Goal: Task Accomplishment & Management: Manage account settings

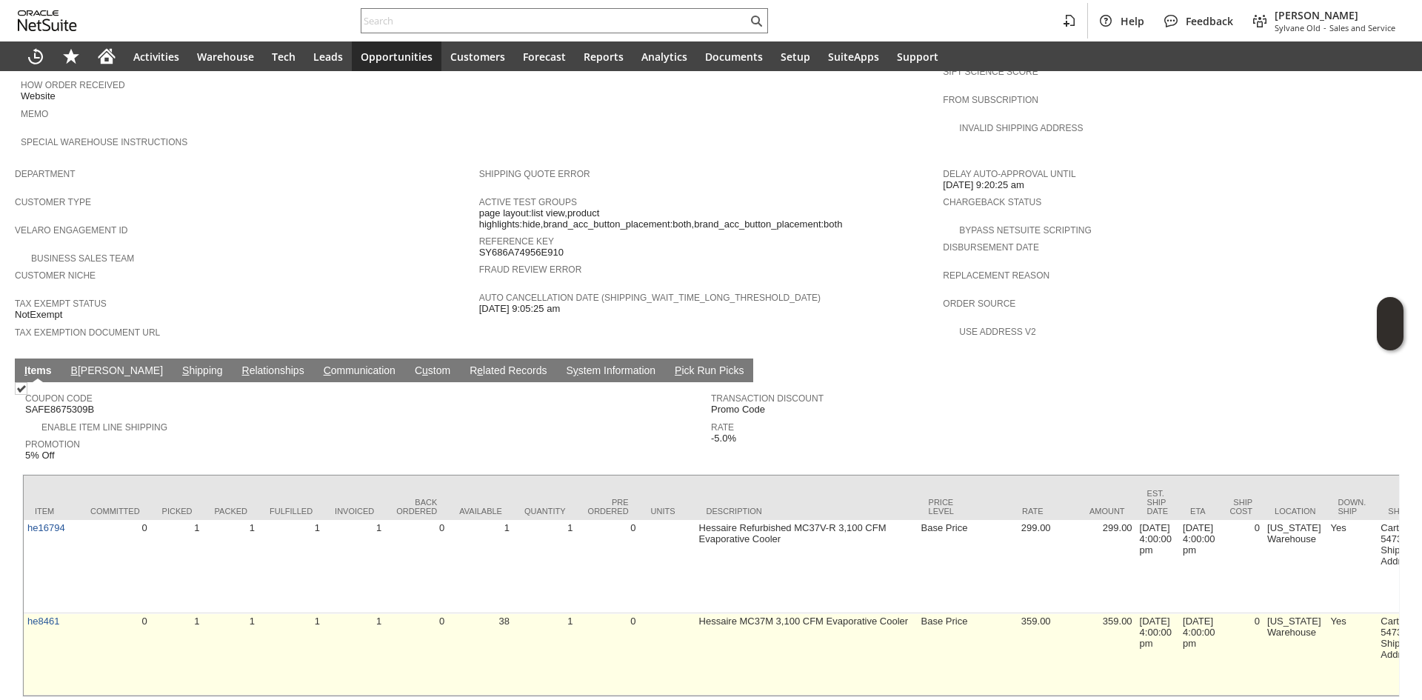
scroll to position [776, 0]
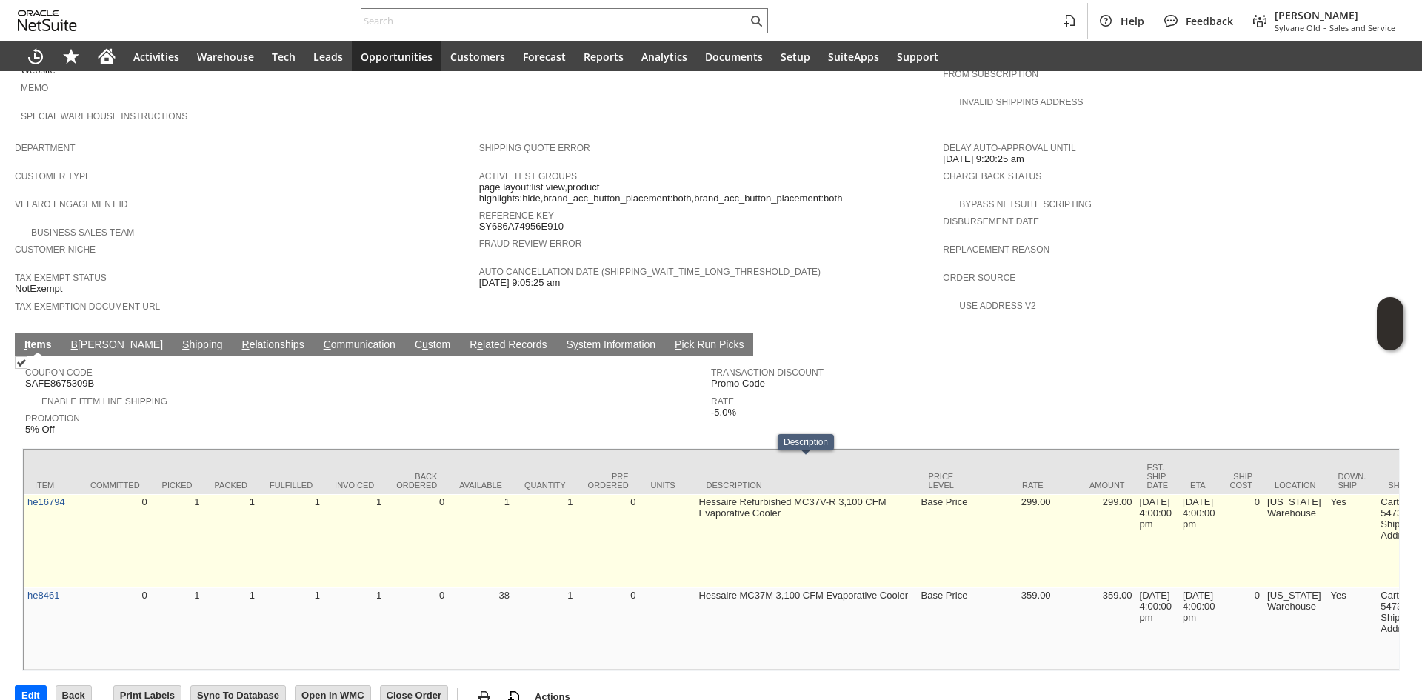
drag, startPoint x: 713, startPoint y: 545, endPoint x: 756, endPoint y: 531, distance: 45.2
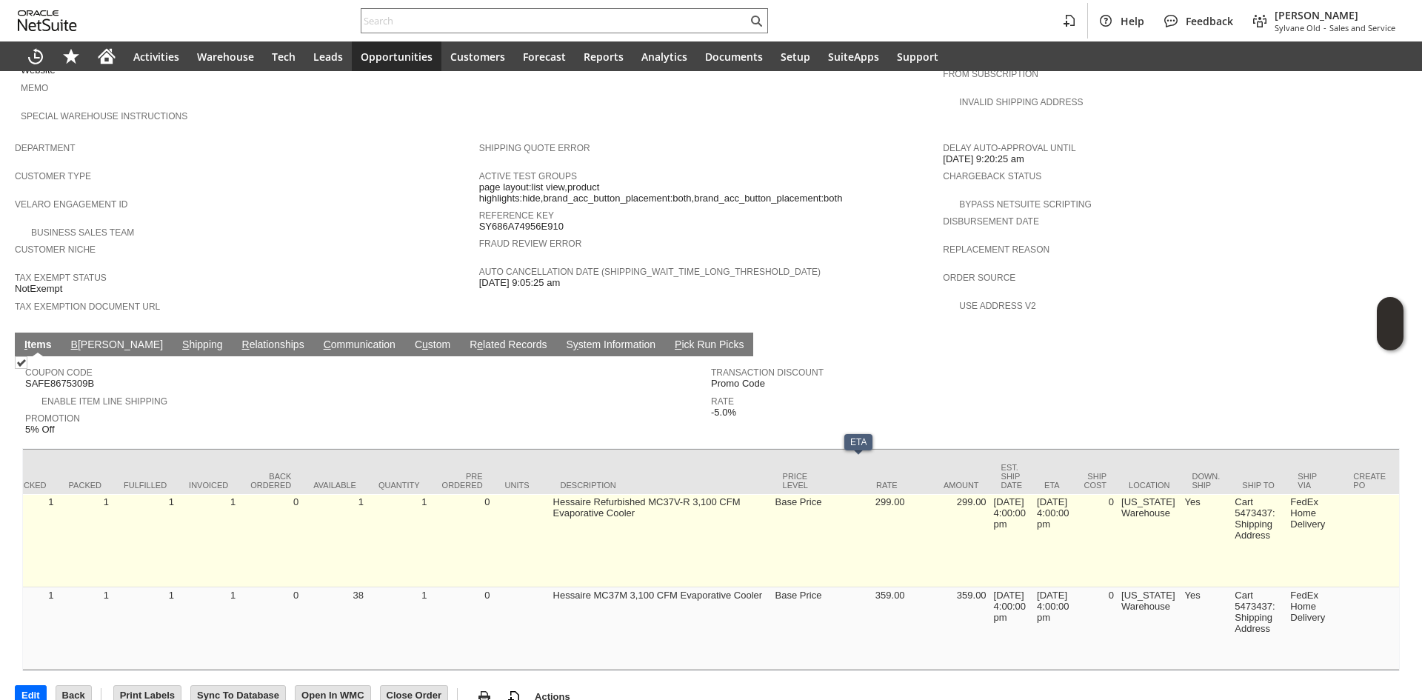
scroll to position [0, 0]
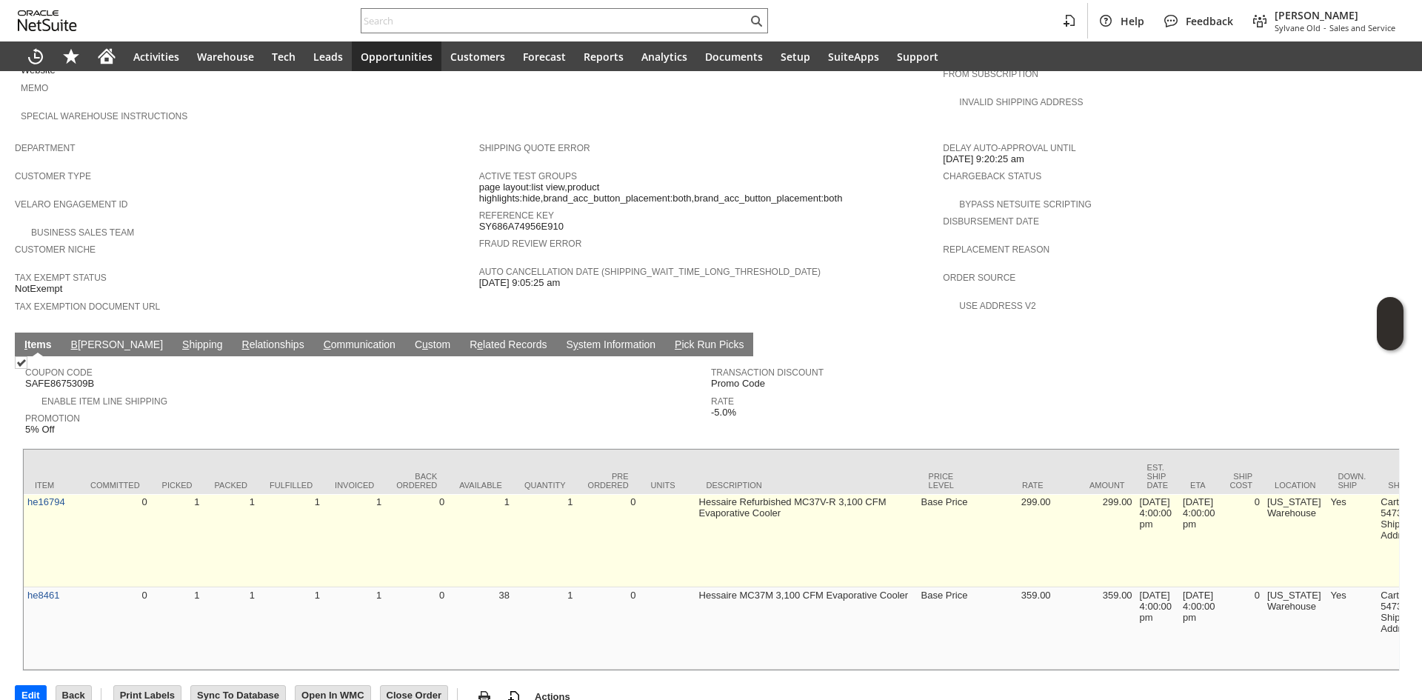
click at [455, 539] on td "1" at bounding box center [480, 540] width 65 height 93
drag, startPoint x: 180, startPoint y: 505, endPoint x: 478, endPoint y: 523, distance: 298.3
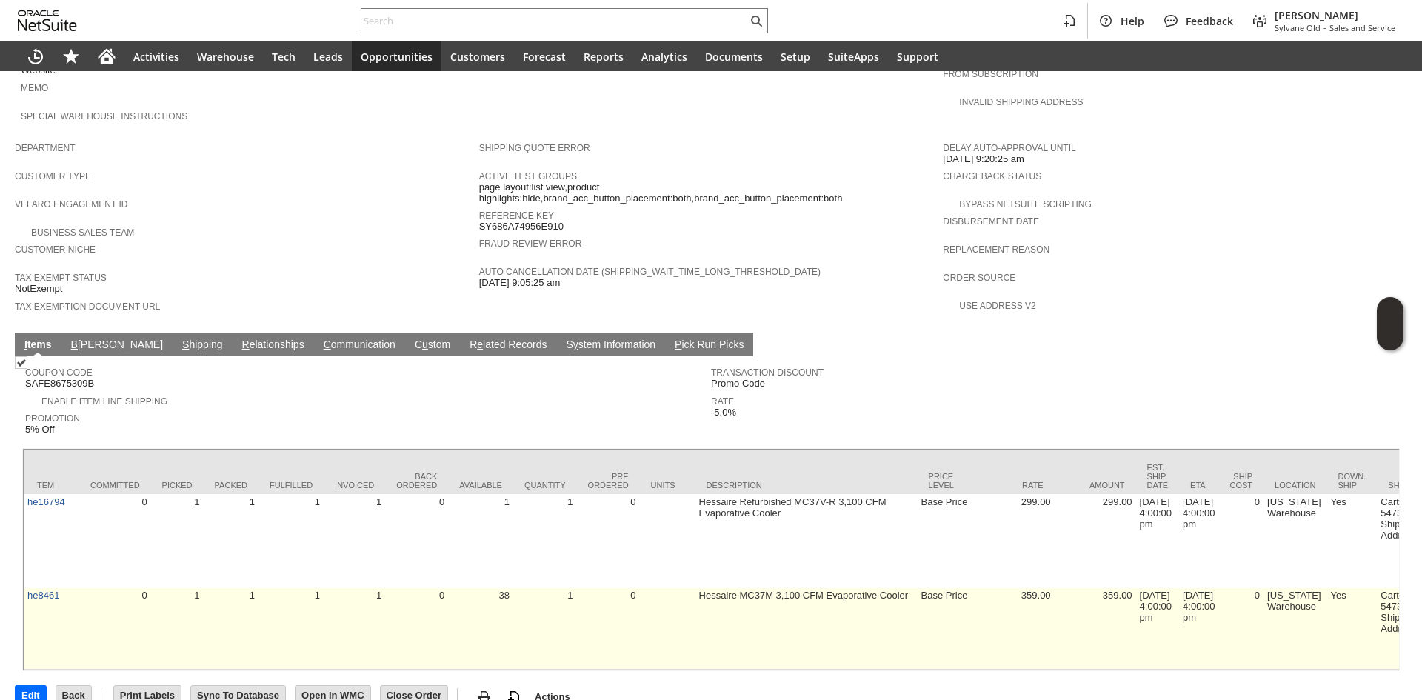
click at [730, 587] on td "Hessaire MC37M 3,100 CFM Evaporative Cooler" at bounding box center [807, 628] width 222 height 82
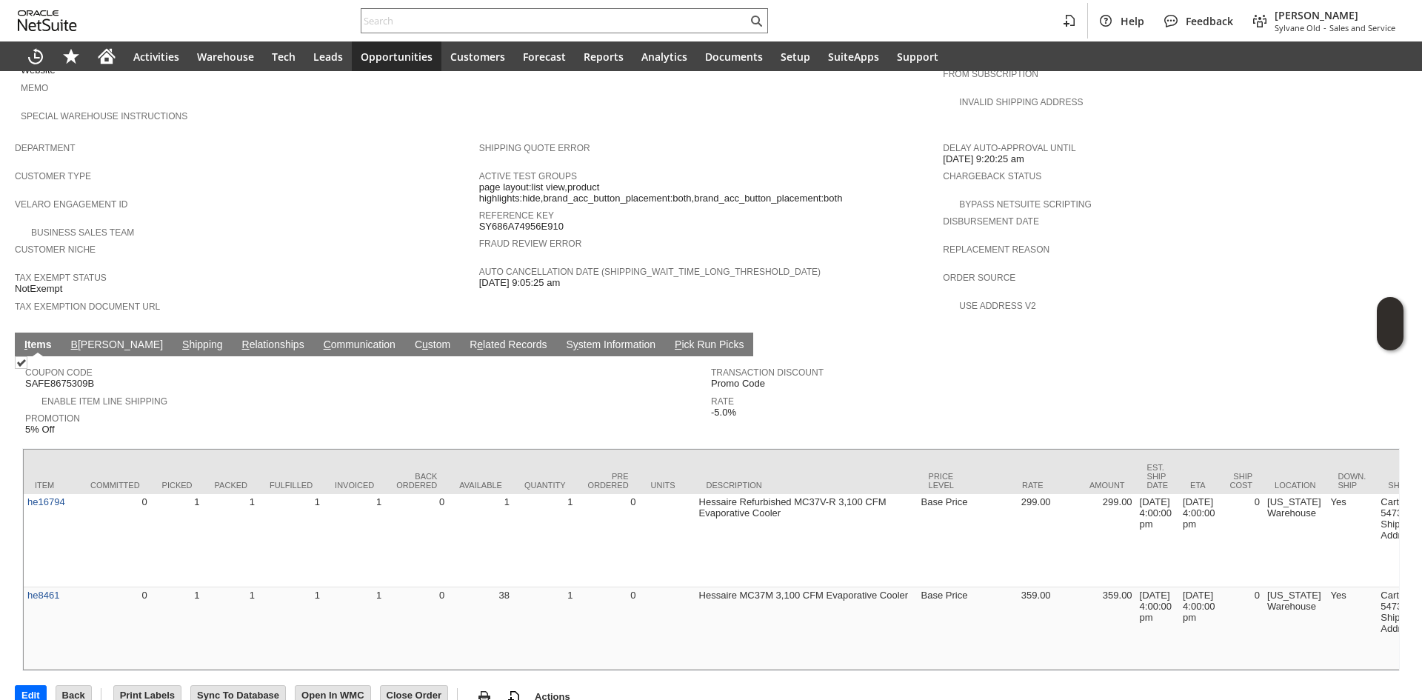
click at [542, 671] on div "Edit Back New Make Copy Print Print Picking Ticket" at bounding box center [711, 690] width 1393 height 39
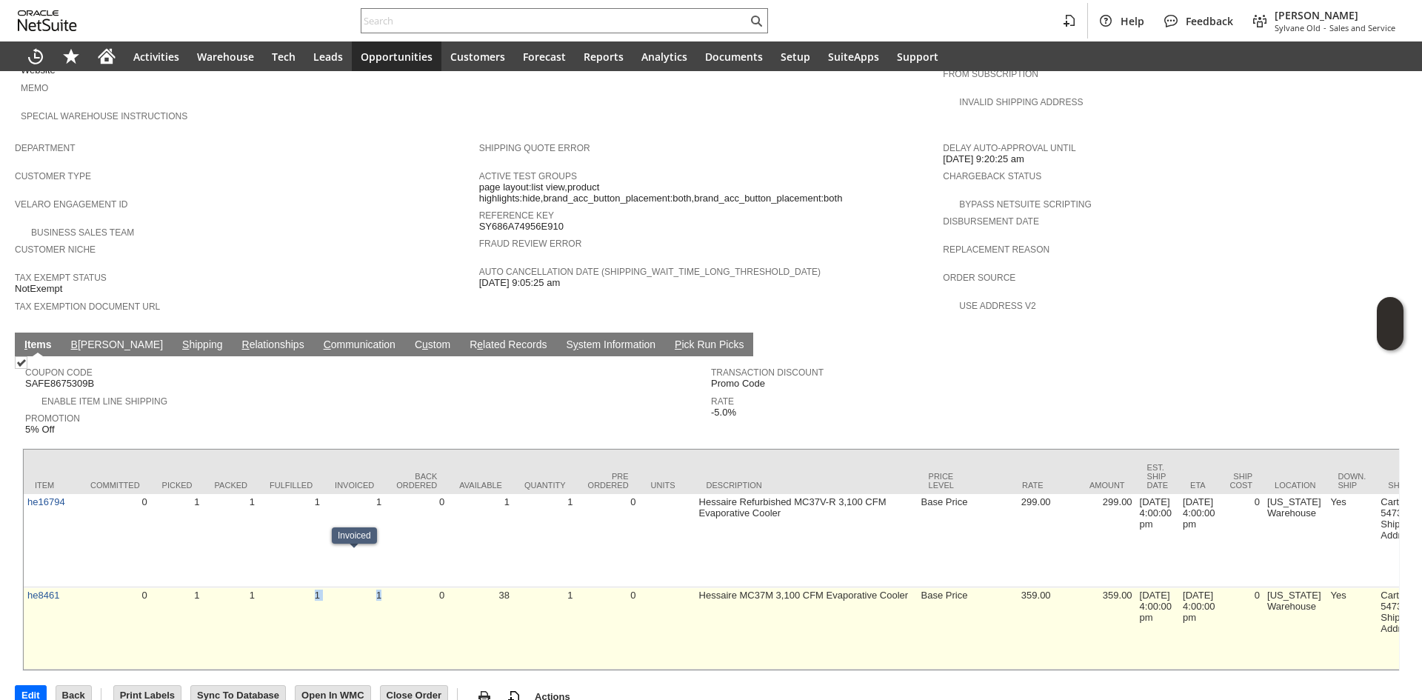
drag, startPoint x: 350, startPoint y: 567, endPoint x: 384, endPoint y: 556, distance: 35.8
click at [384, 587] on td "1" at bounding box center [354, 628] width 61 height 82
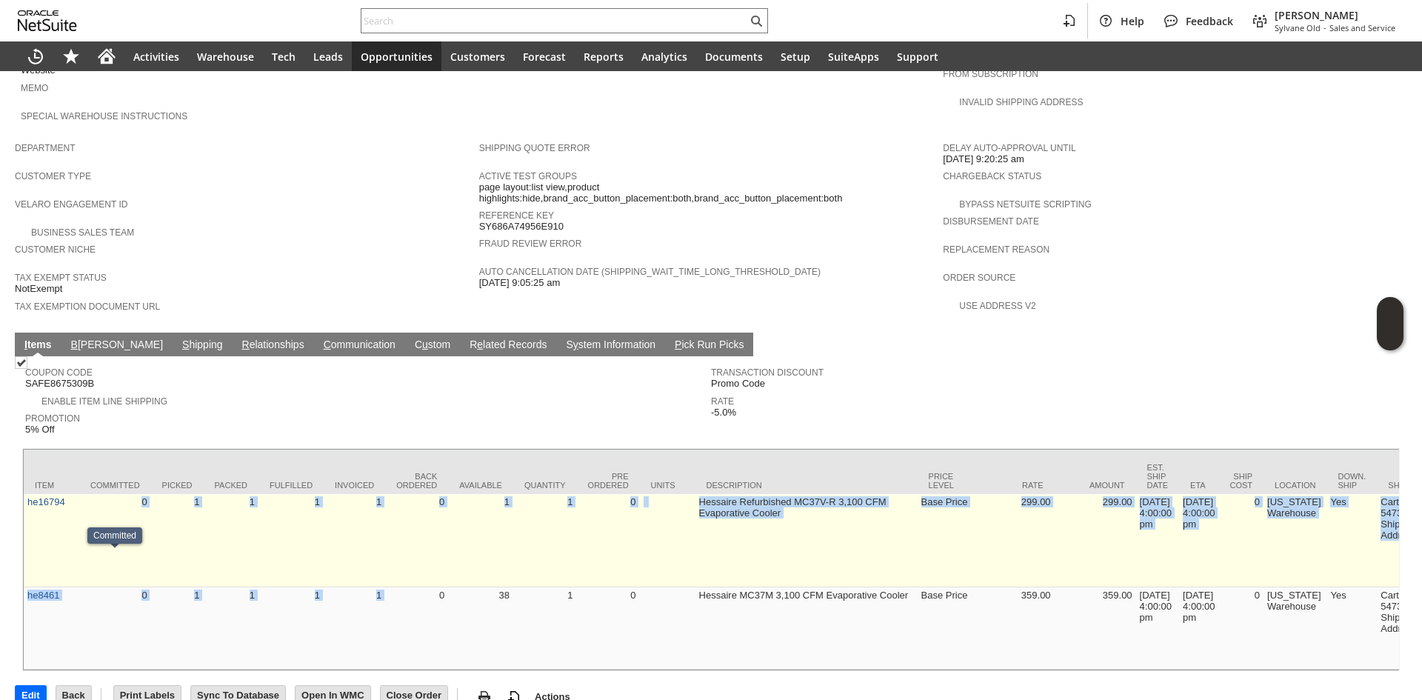
drag, startPoint x: 387, startPoint y: 556, endPoint x: 132, endPoint y: 472, distance: 268.9
click at [132, 494] on td "0" at bounding box center [115, 540] width 72 height 93
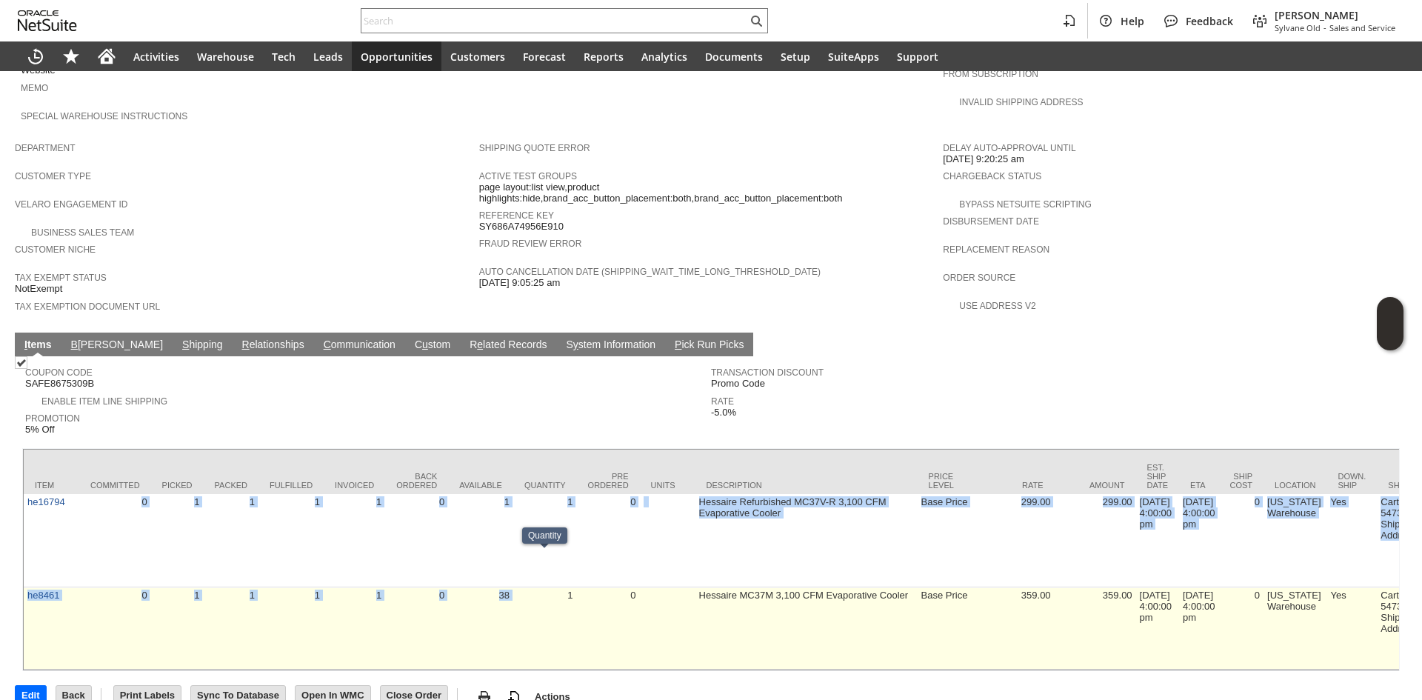
drag, startPoint x: 136, startPoint y: 470, endPoint x: 555, endPoint y: 588, distance: 435.5
click at [555, 588] on td "1" at bounding box center [545, 628] width 64 height 82
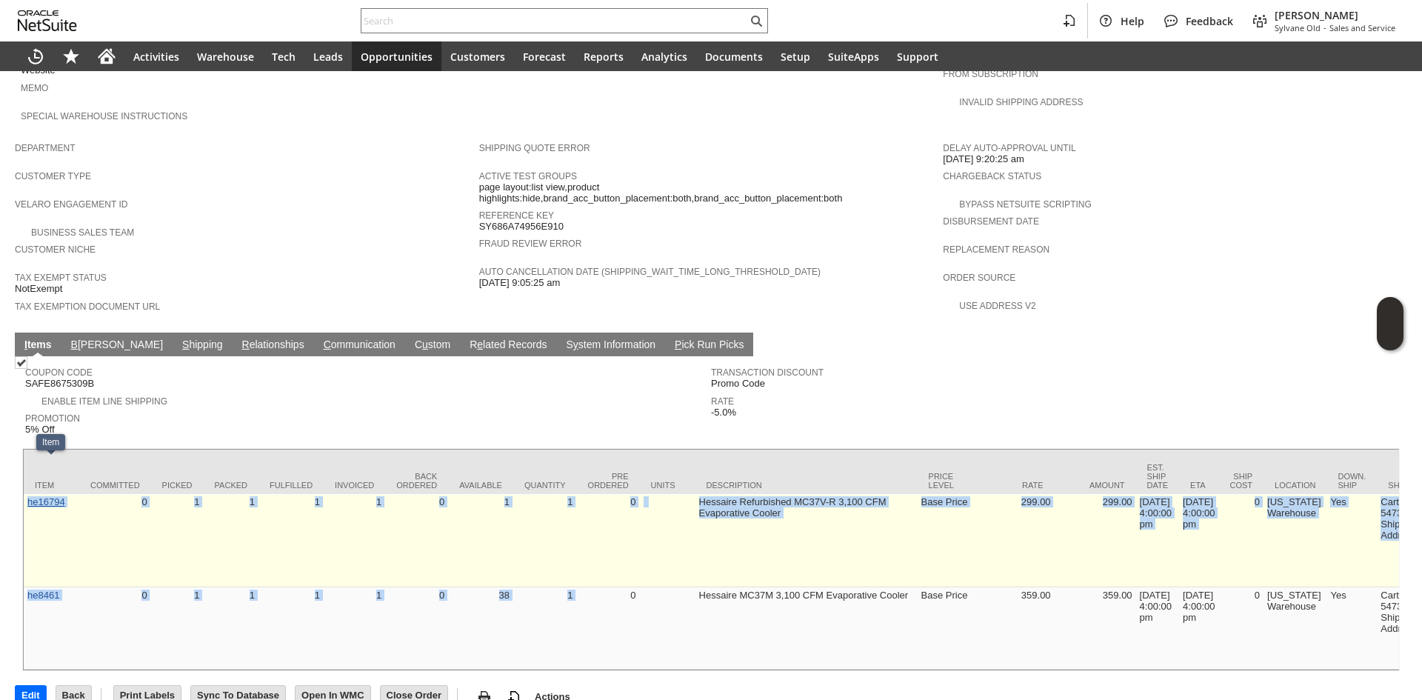
drag, startPoint x: 612, startPoint y: 579, endPoint x: 33, endPoint y: 462, distance: 591.0
drag, startPoint x: 153, startPoint y: 498, endPoint x: 170, endPoint y: 501, distance: 17.4
click at [153, 498] on td "1" at bounding box center [177, 540] width 53 height 93
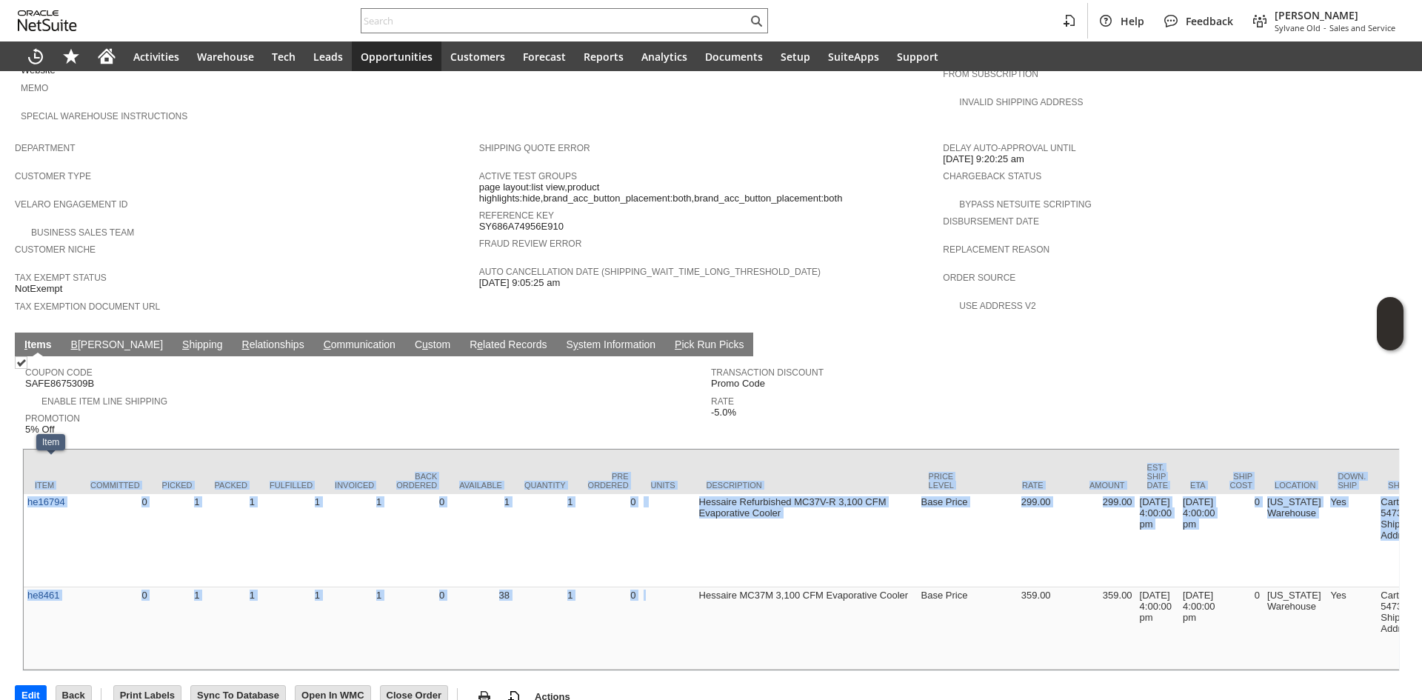
drag, startPoint x: 673, startPoint y: 592, endPoint x: -1, endPoint y: 473, distance: 683.7
click at [0, 473] on html "Help Feedback Gary J Llanasas Sylvane Old - Sales and Service Activities Wareho…" at bounding box center [711, 350] width 1422 height 700
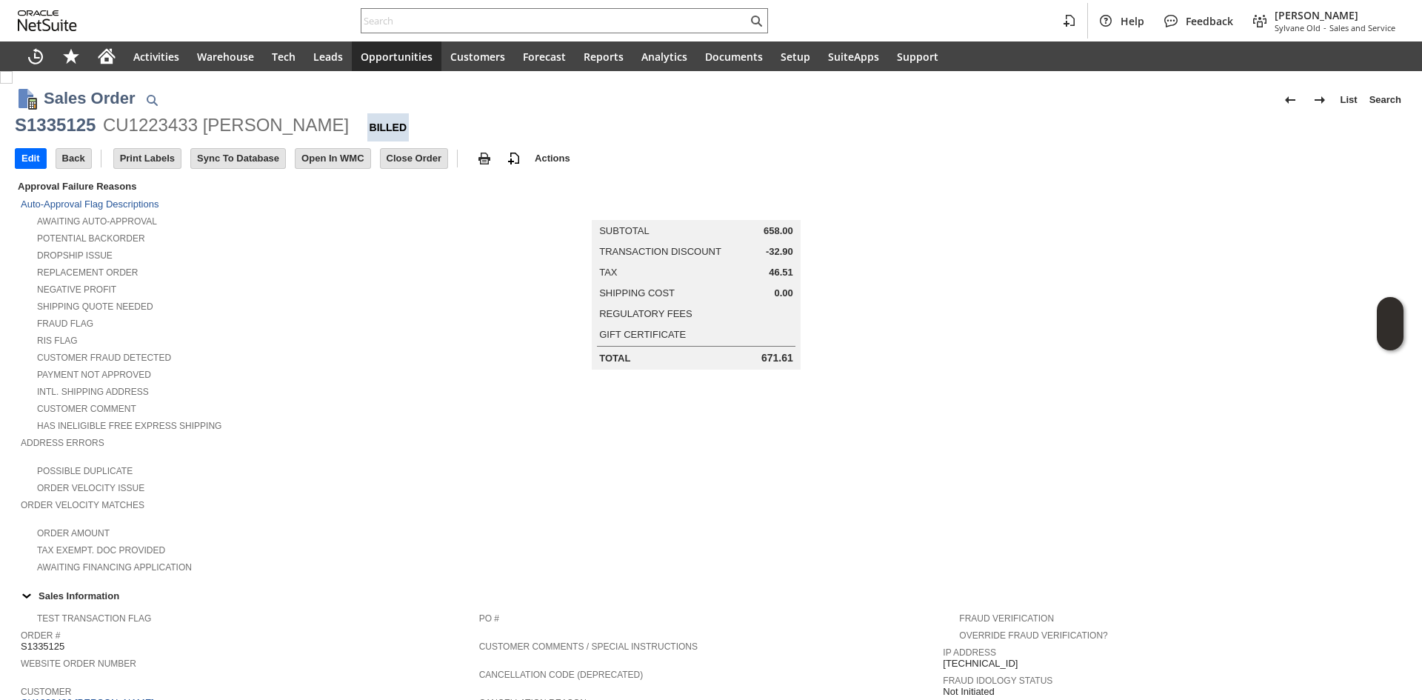
click at [484, 519] on td "Summary Subtotal 658.00 Transaction Discount -32.90 Tax 46.51 Shipping Cost 0.0…" at bounding box center [711, 376] width 464 height 397
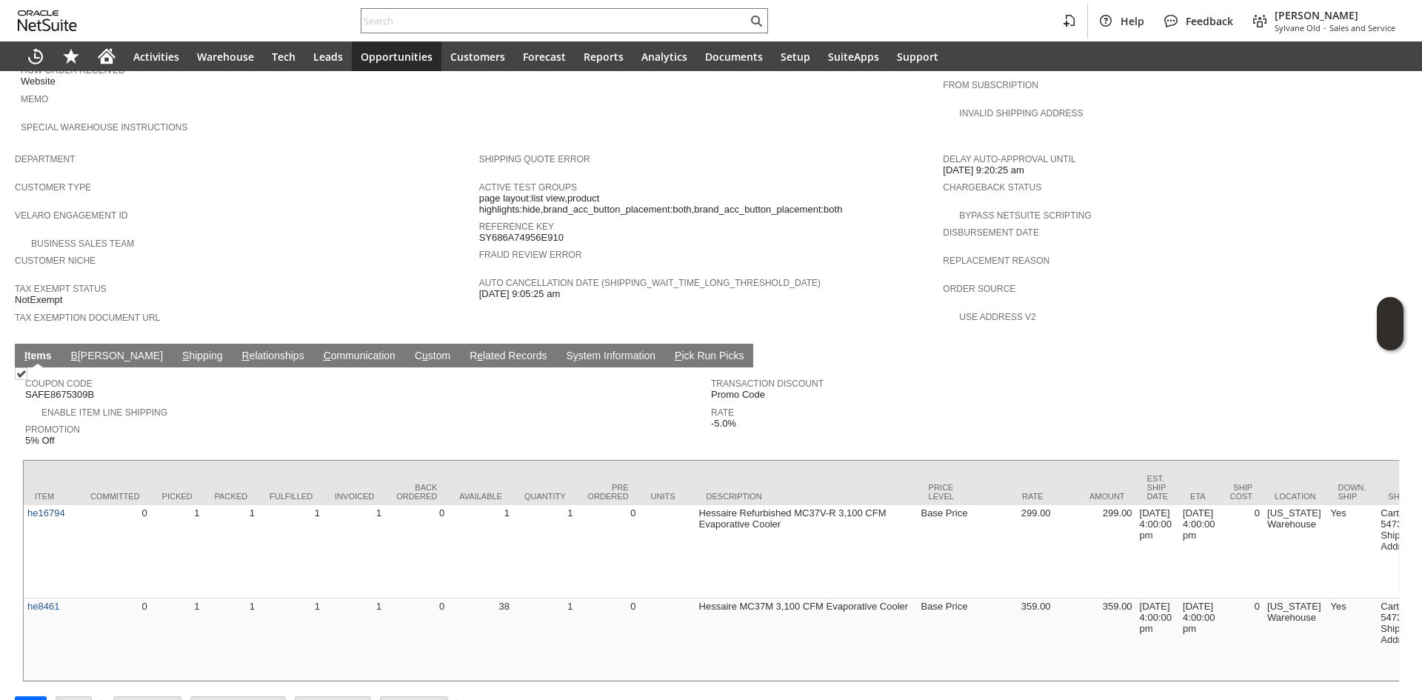
scroll to position [776, 0]
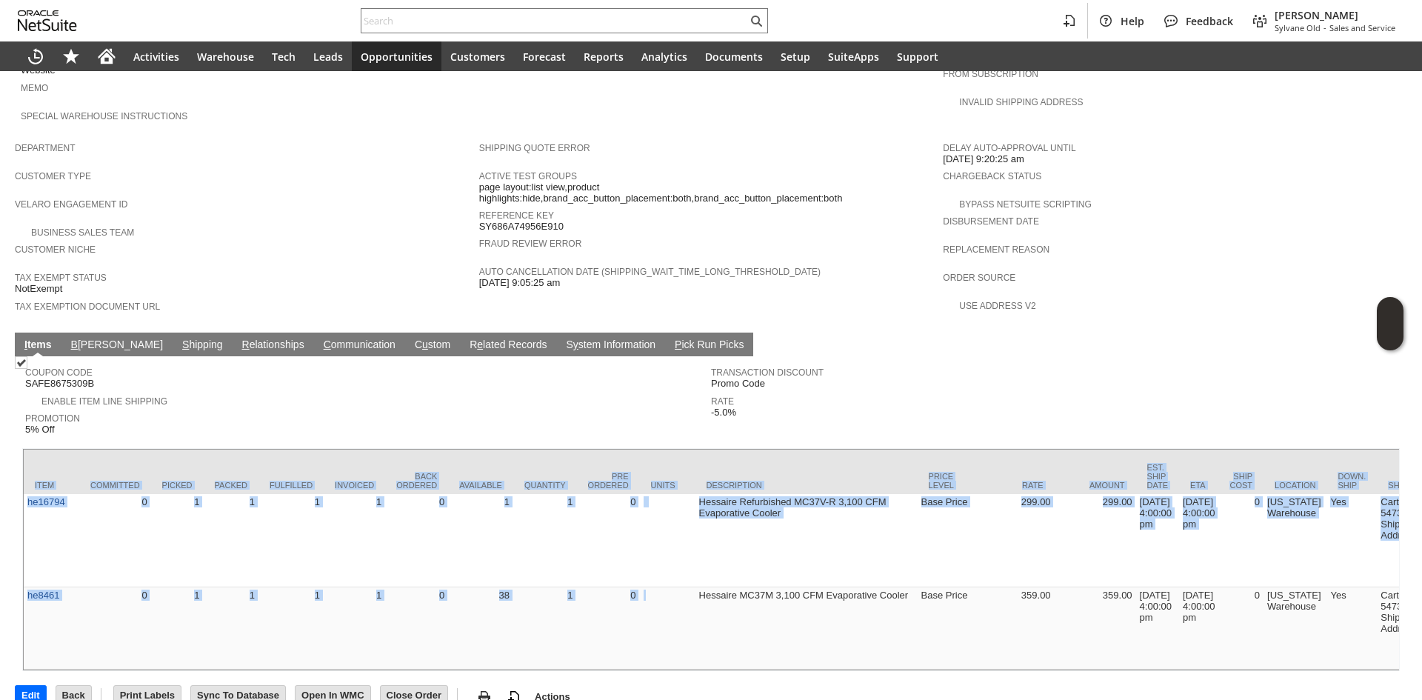
drag, startPoint x: 684, startPoint y: 618, endPoint x: 13, endPoint y: 464, distance: 687.8
click at [13, 464] on div "Sales Order List Search S1335125 CU1223433 Sarathi Kalra Billed Go Edit Back Ne…" at bounding box center [711, 11] width 1422 height 1430
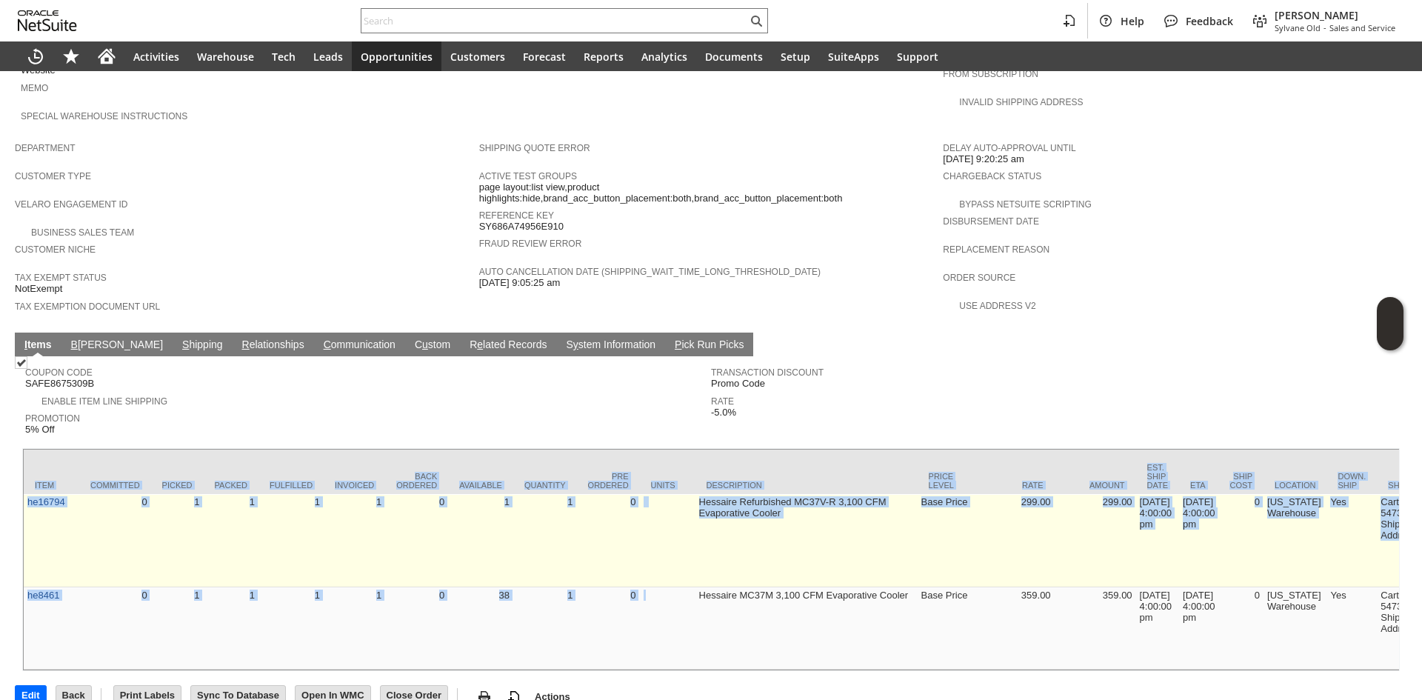
click at [329, 527] on td "1" at bounding box center [354, 540] width 61 height 93
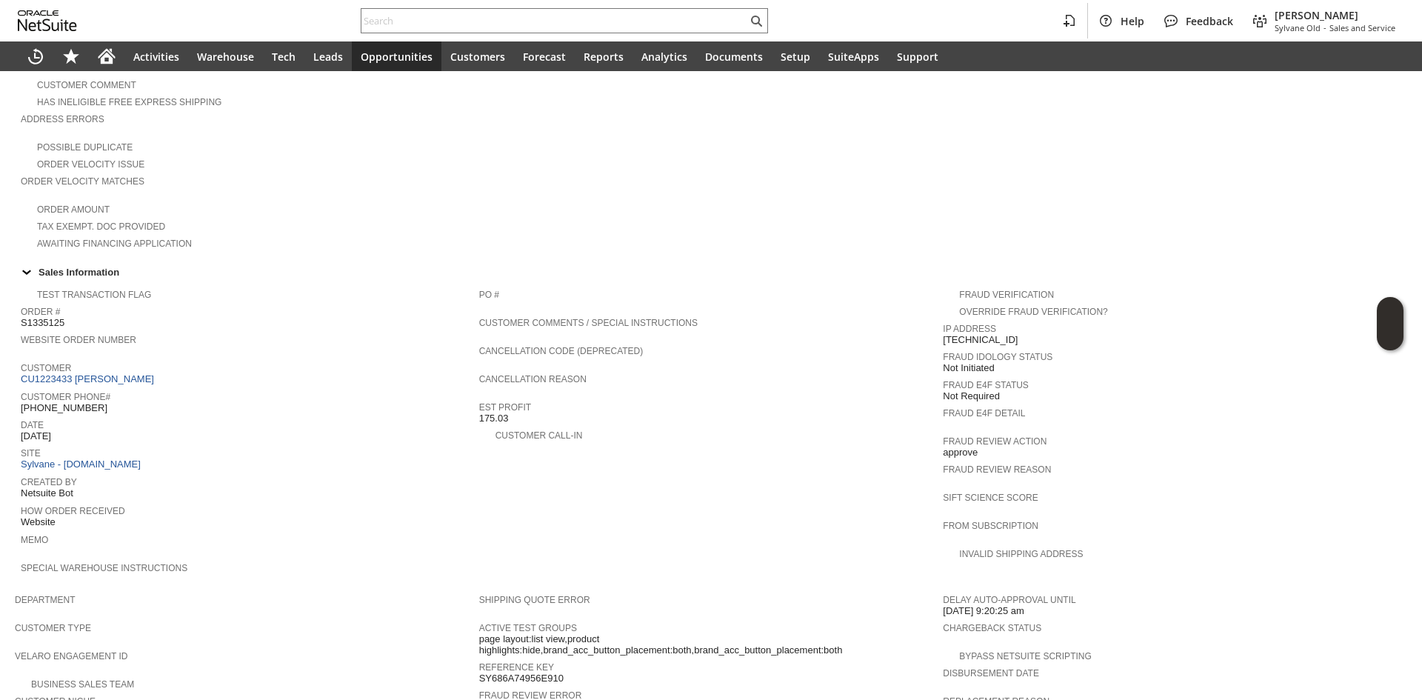
scroll to position [0, 0]
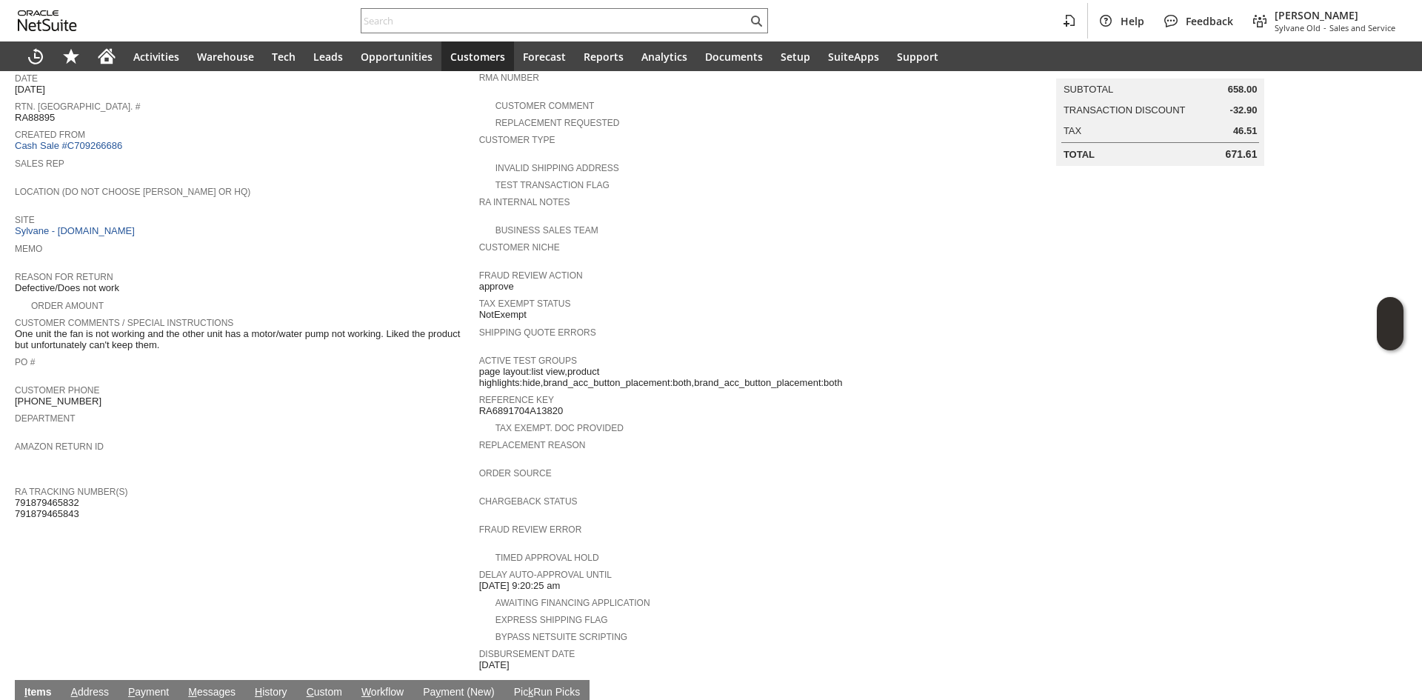
scroll to position [41, 0]
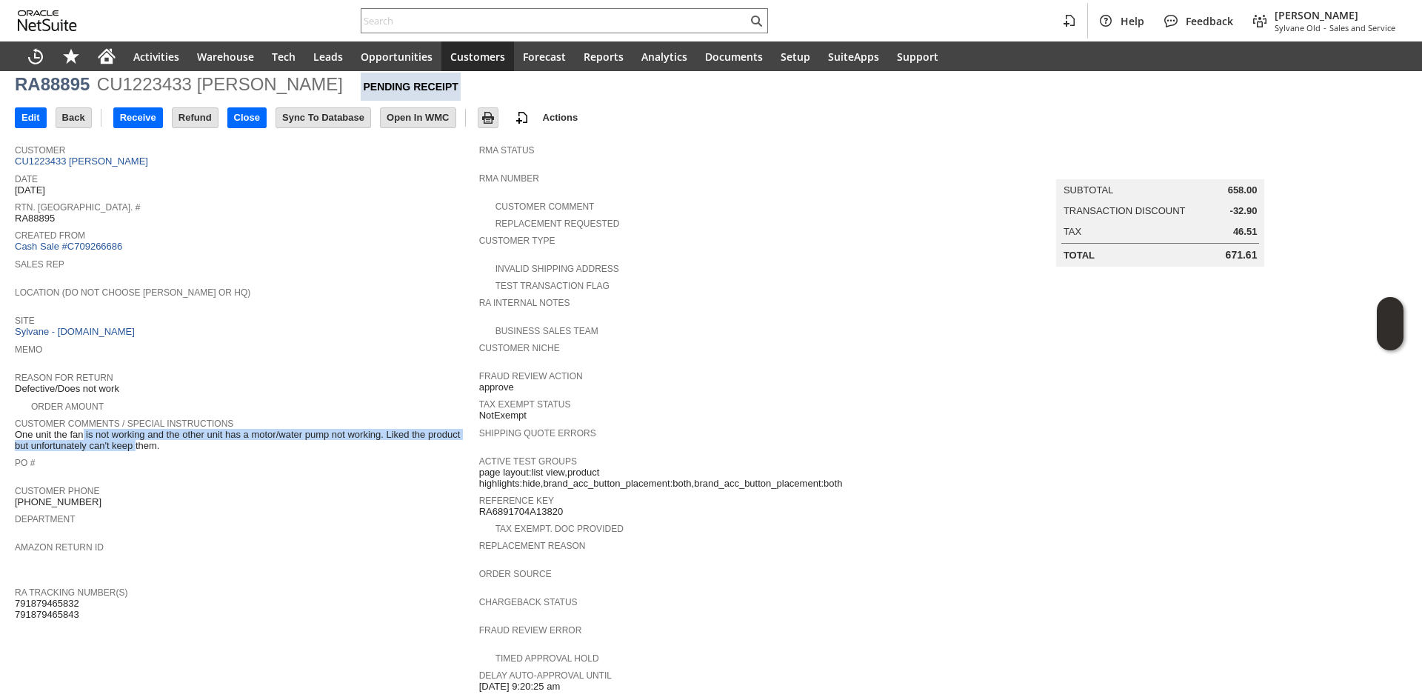
drag, startPoint x: 49, startPoint y: 428, endPoint x: 100, endPoint y: 436, distance: 51.6
click at [100, 436] on span "One unit the fan is not working and the other unit has a motor/water pump not w…" at bounding box center [243, 440] width 457 height 23
drag, startPoint x: 100, startPoint y: 436, endPoint x: 100, endPoint y: 424, distance: 11.1
click at [100, 429] on span "One unit the fan is not working and the other unit has a motor/water pump not w…" at bounding box center [243, 440] width 457 height 23
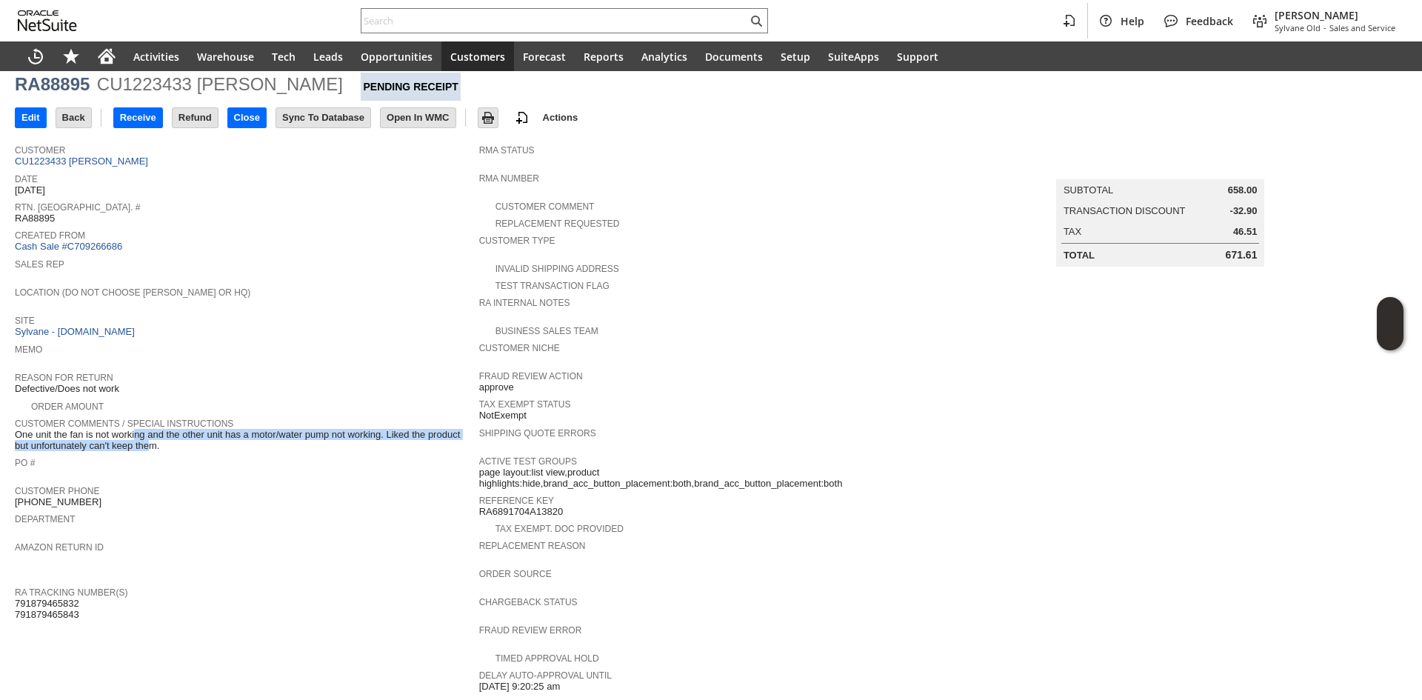
click at [100, 429] on span "One unit the fan is not working and the other unit has a motor/water pump not w…" at bounding box center [243, 440] width 457 height 23
drag, startPoint x: 100, startPoint y: 424, endPoint x: 106, endPoint y: 434, distance: 11.3
click at [106, 434] on span "One unit the fan is not working and the other unit has a motor/water pump not w…" at bounding box center [243, 440] width 457 height 23
drag, startPoint x: 106, startPoint y: 434, endPoint x: 100, endPoint y: 428, distance: 8.4
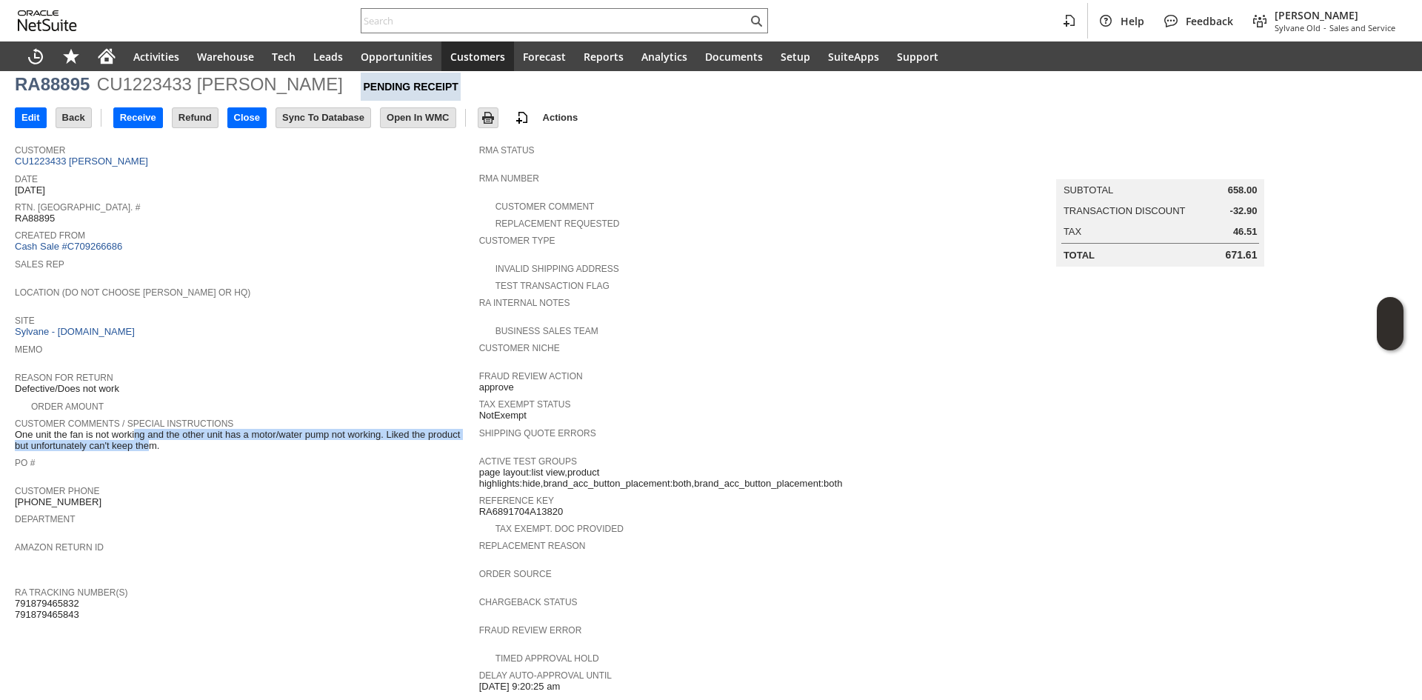
click at [100, 429] on span "One unit the fan is not working and the other unit has a motor/water pump not w…" at bounding box center [243, 440] width 457 height 23
drag, startPoint x: 96, startPoint y: 425, endPoint x: 190, endPoint y: 432, distance: 93.6
click at [190, 432] on span "One unit the fan is not working and the other unit has a motor/water pump not w…" at bounding box center [243, 440] width 457 height 23
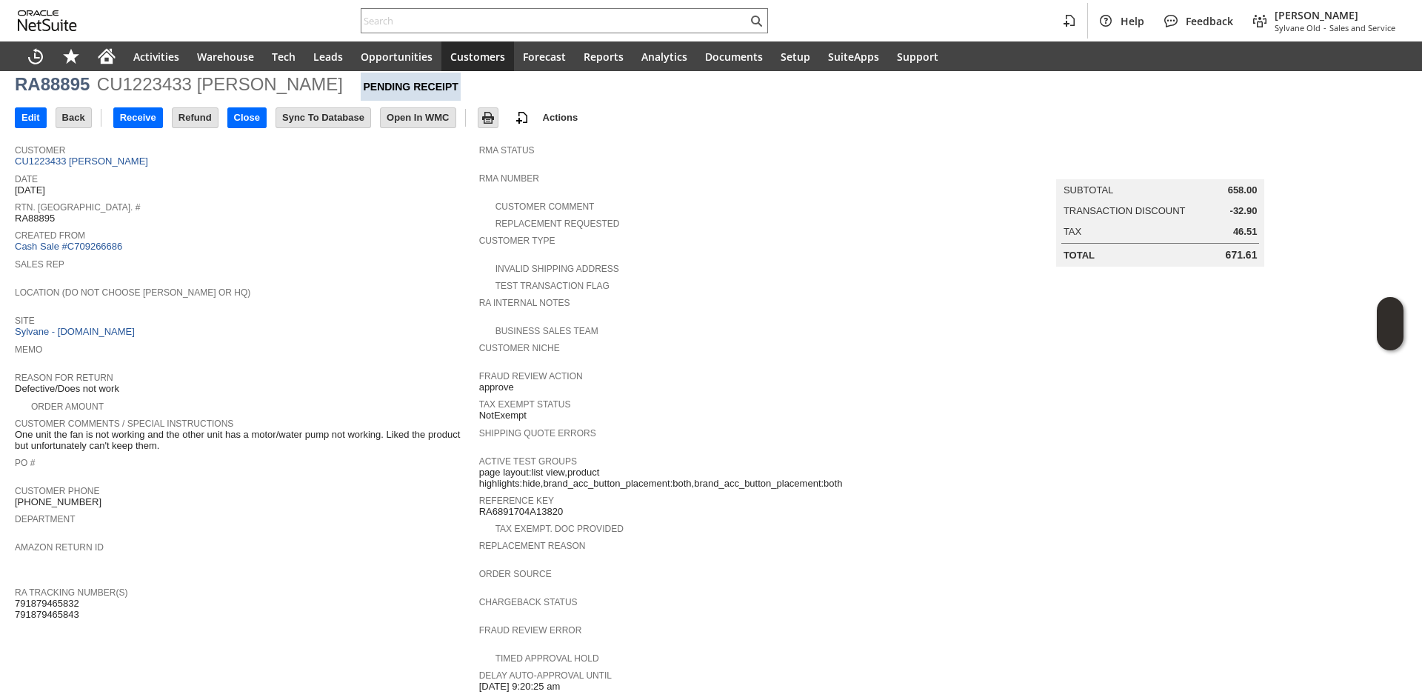
drag, startPoint x: 164, startPoint y: 438, endPoint x: 83, endPoint y: 424, distance: 81.8
click at [83, 429] on span "One unit the fan is not working and the other unit has a motor/water pump not w…" at bounding box center [243, 440] width 457 height 23
drag, startPoint x: 83, startPoint y: 424, endPoint x: 173, endPoint y: 433, distance: 90.0
click at [173, 433] on span "One unit the fan is not working and the other unit has a motor/water pump not w…" at bounding box center [243, 440] width 457 height 23
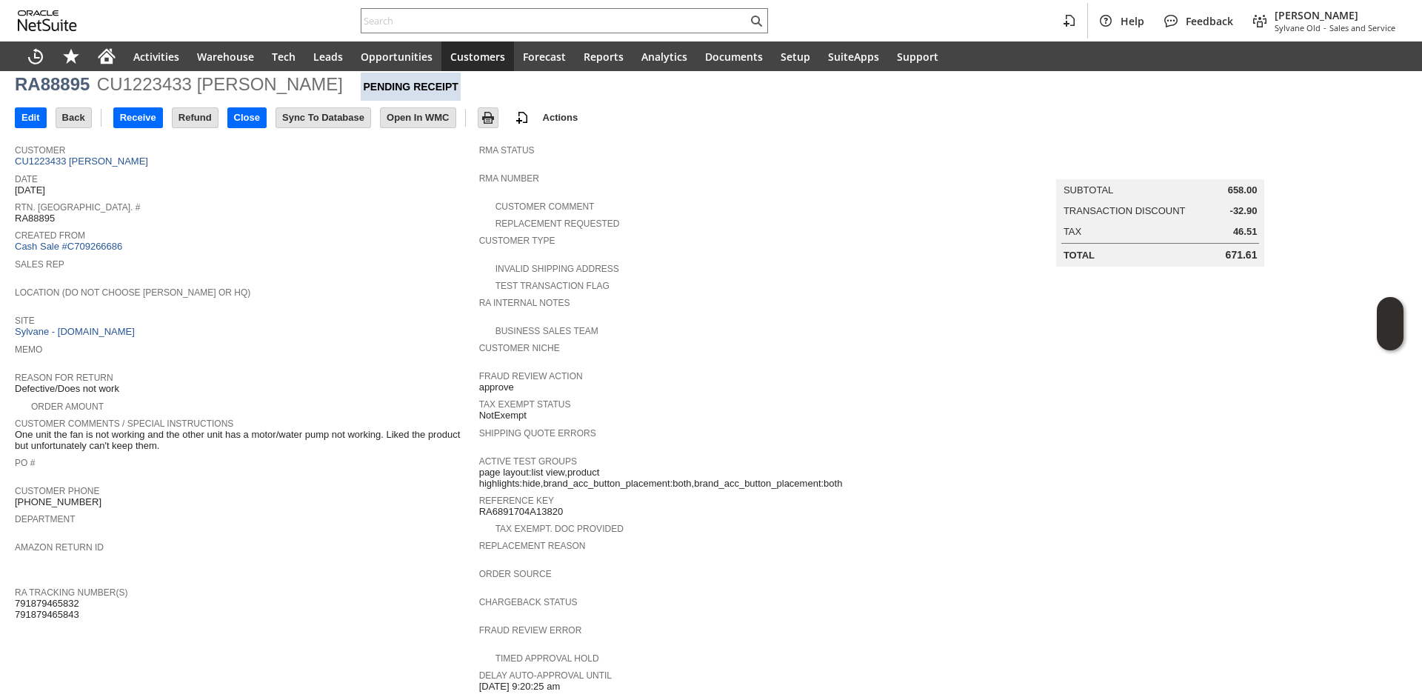
click at [173, 433] on span "One unit the fan is not working and the other unit has a motor/water pump not w…" at bounding box center [243, 440] width 457 height 23
drag, startPoint x: 173, startPoint y: 433, endPoint x: 81, endPoint y: 421, distance: 92.5
click at [81, 429] on span "One unit the fan is not working and the other unit has a motor/water pump not w…" at bounding box center [243, 440] width 457 height 23
drag, startPoint x: 81, startPoint y: 421, endPoint x: 150, endPoint y: 430, distance: 69.4
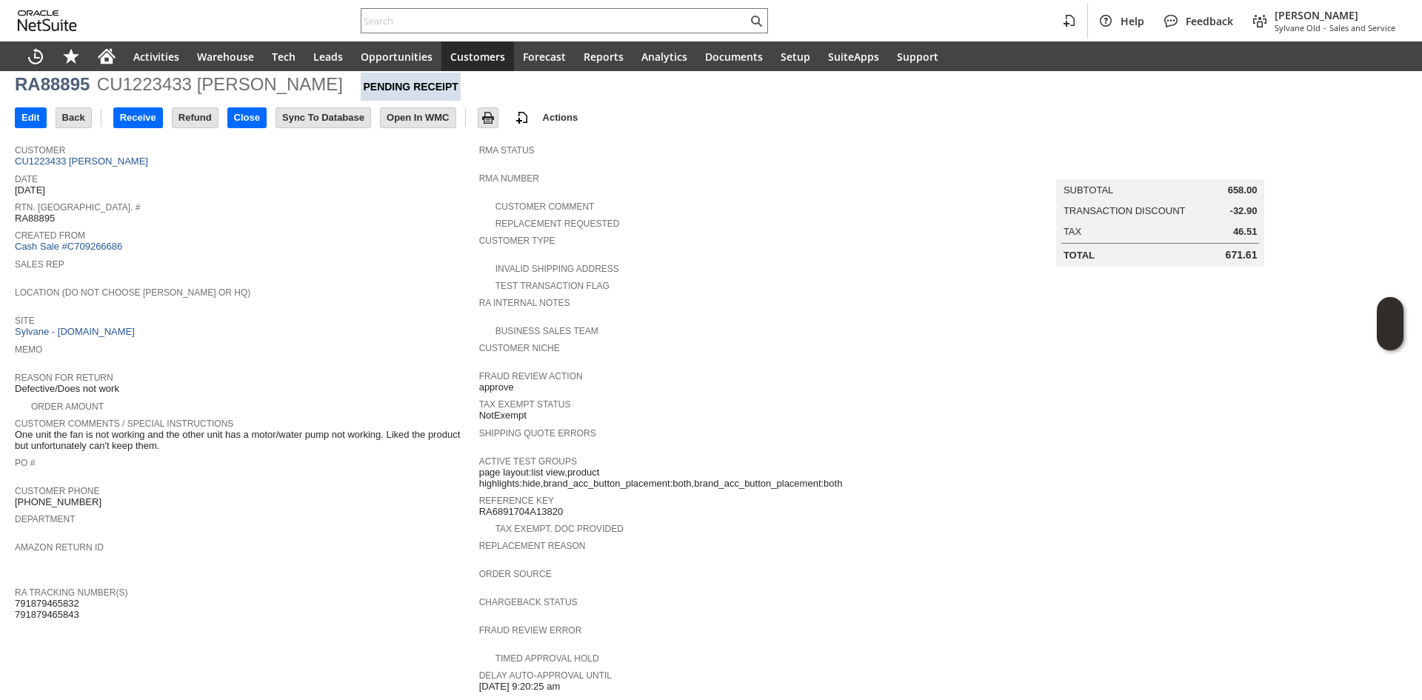
click at [150, 430] on span "One unit the fan is not working and the other unit has a motor/water pump not w…" at bounding box center [243, 440] width 457 height 23
drag, startPoint x: 162, startPoint y: 431, endPoint x: 65, endPoint y: 419, distance: 97.8
click at [65, 429] on span "One unit the fan is not working and the other unit has a motor/water pump not w…" at bounding box center [243, 440] width 457 height 23
click at [84, 256] on span "Sales Rep" at bounding box center [243, 262] width 457 height 15
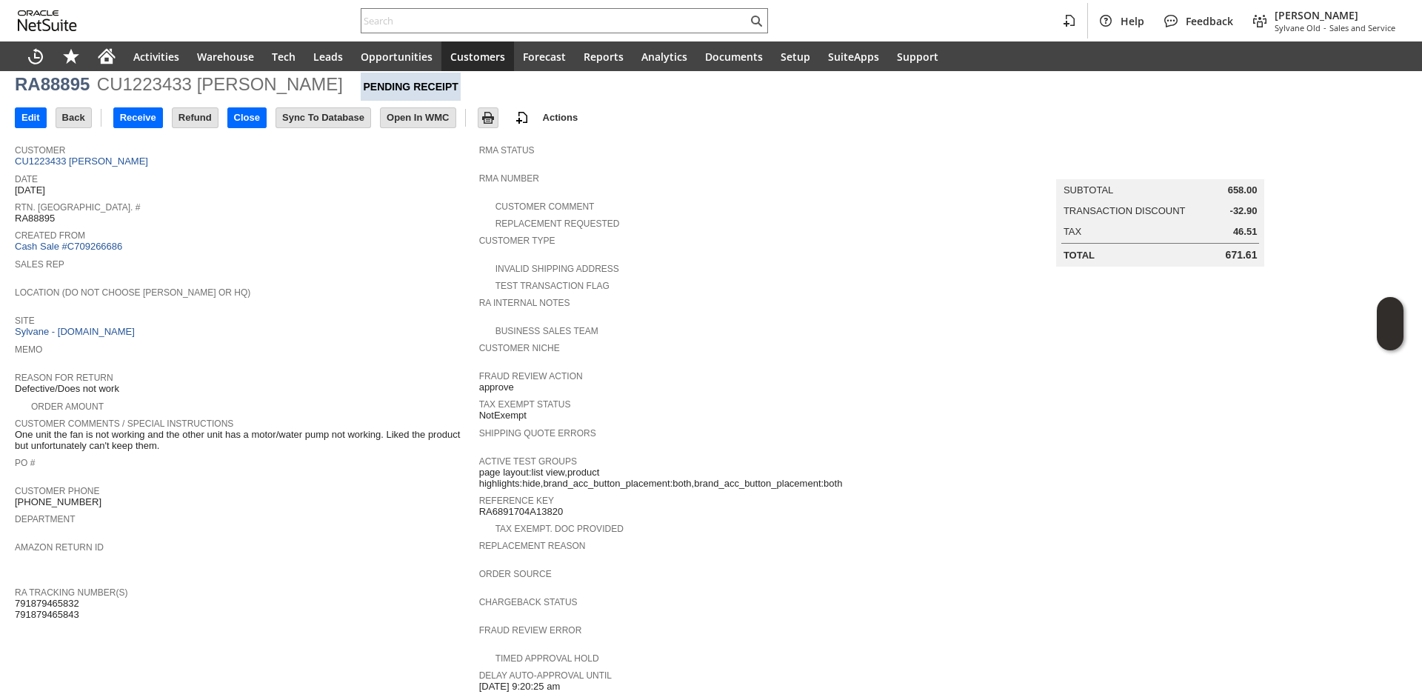
click at [330, 347] on span "Memo" at bounding box center [243, 347] width 457 height 15
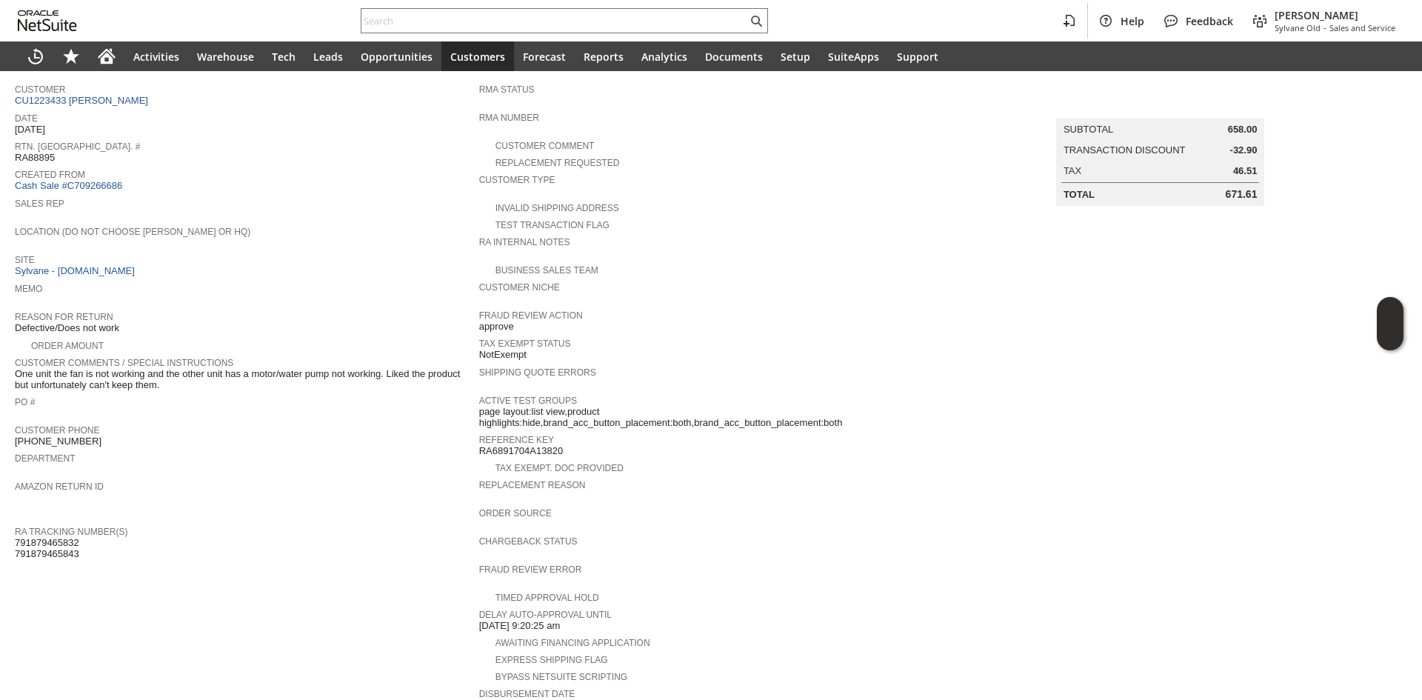
scroll to position [485, 0]
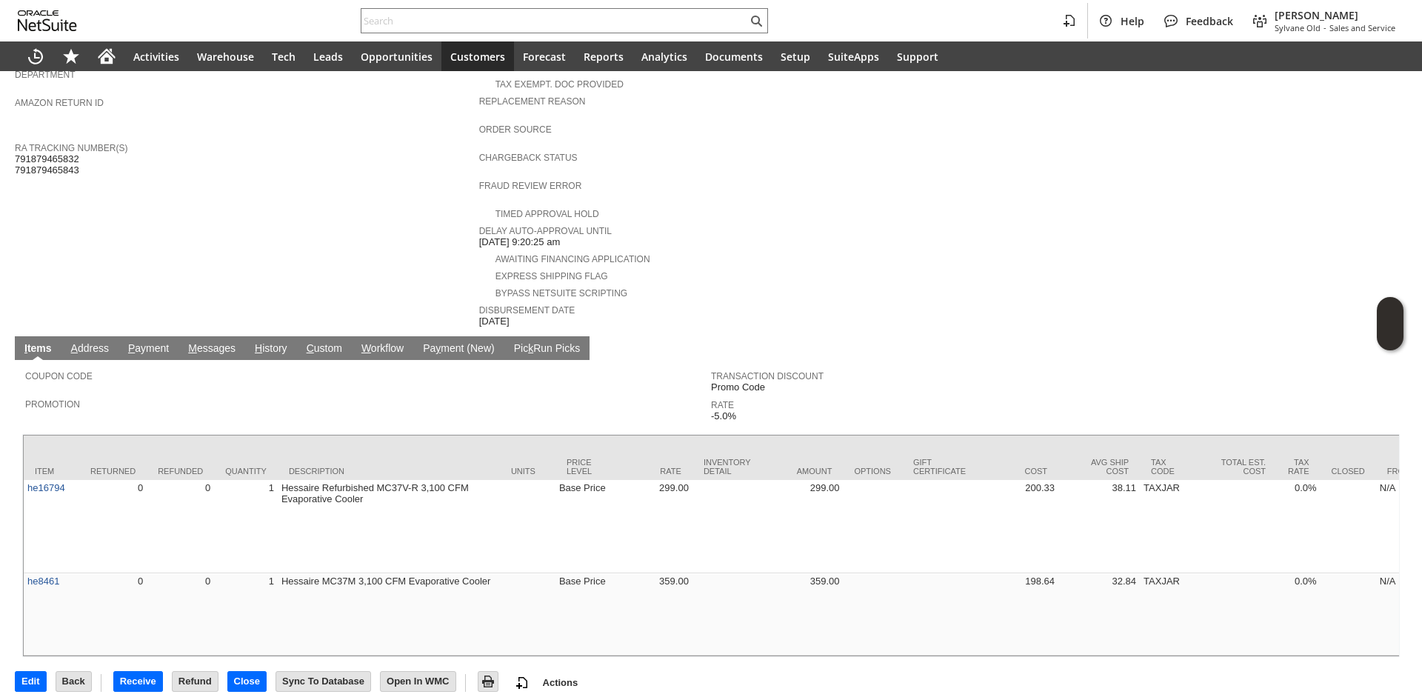
click at [265, 342] on link "H istory" at bounding box center [271, 349] width 40 height 14
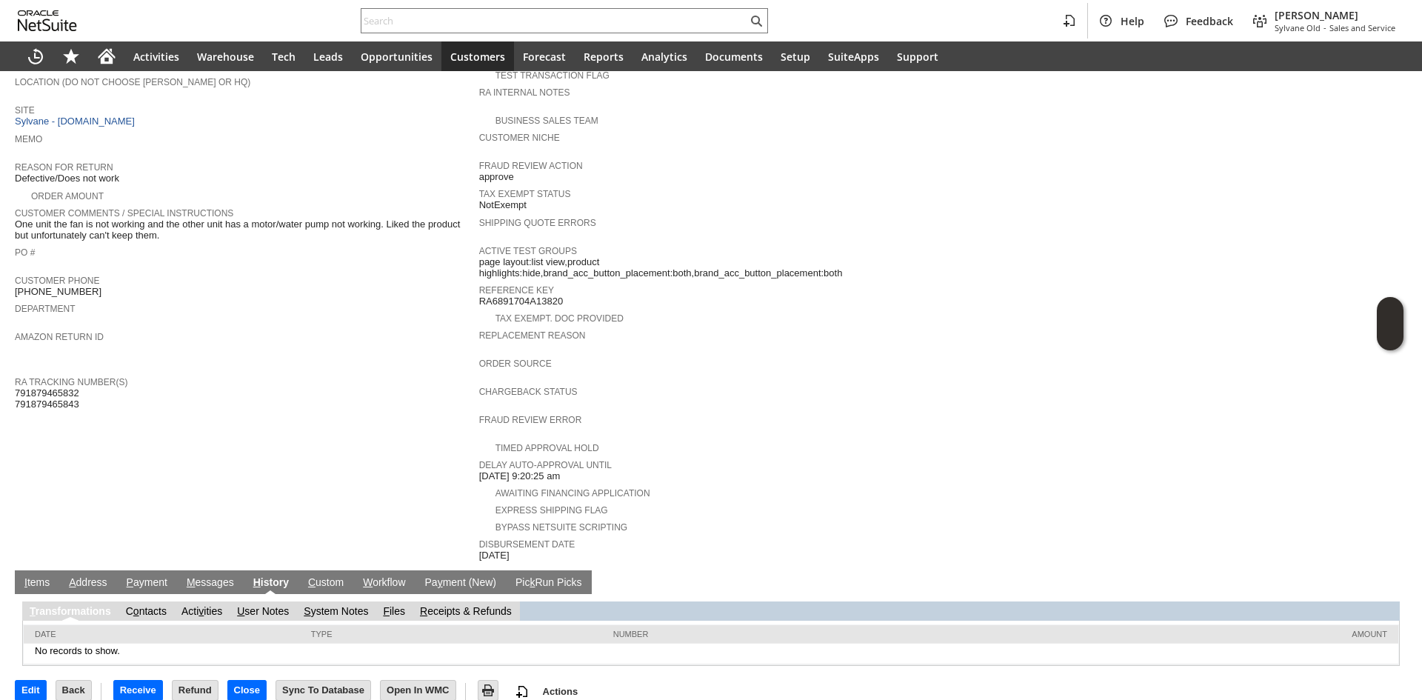
scroll to position [0, 0]
click at [344, 605] on link "S ystem Notes" at bounding box center [336, 611] width 64 height 12
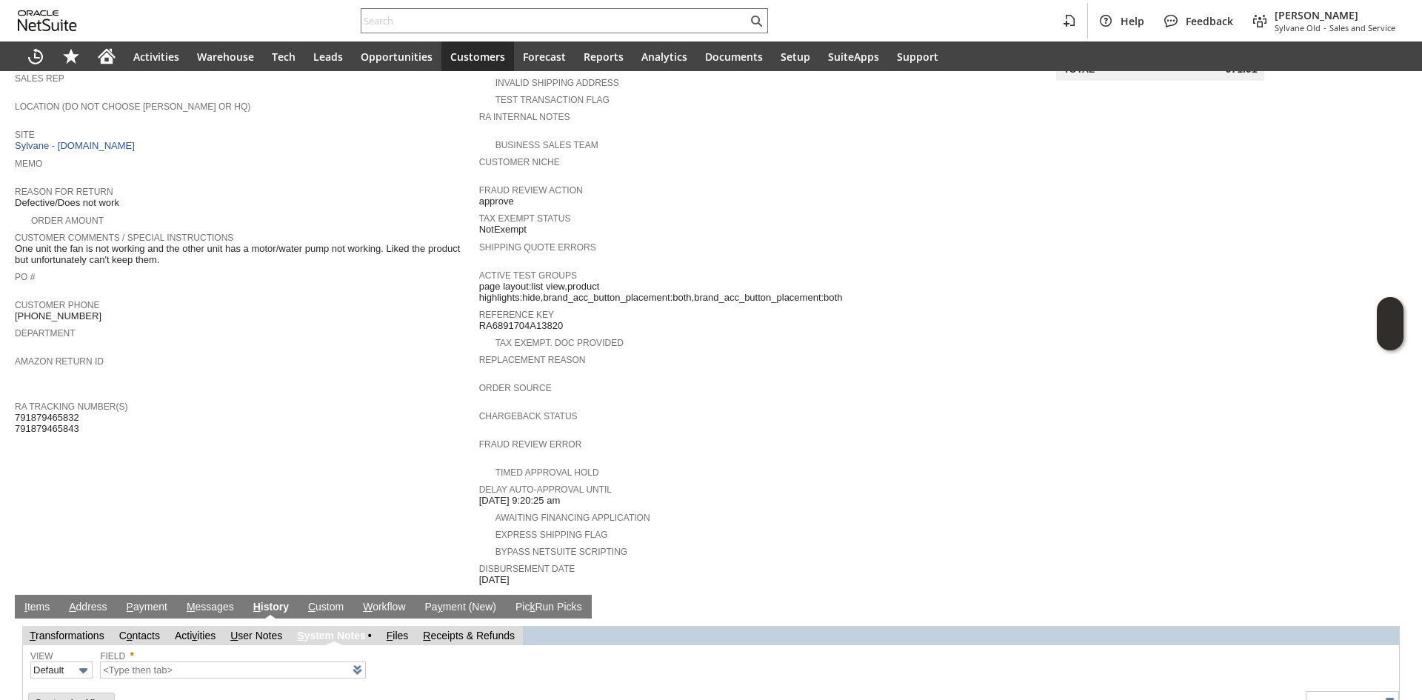
type input "1 to 25 of 80"
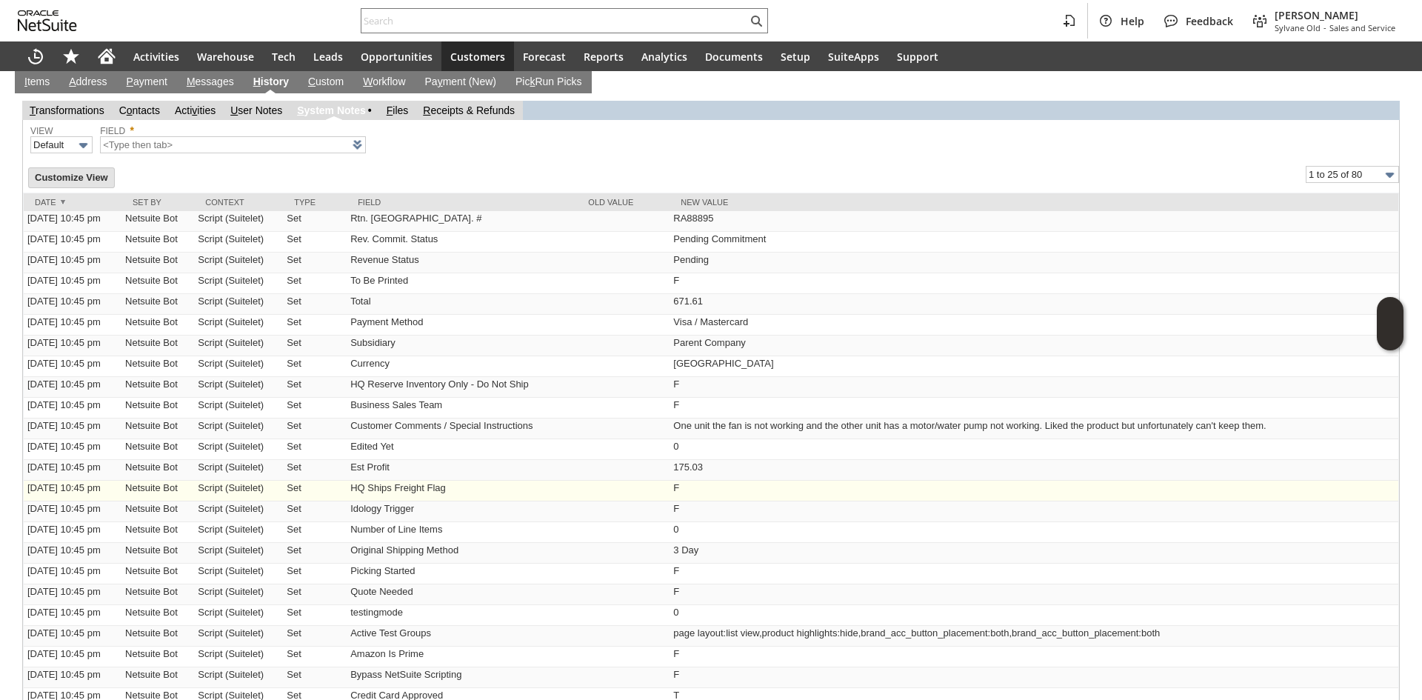
scroll to position [374, 0]
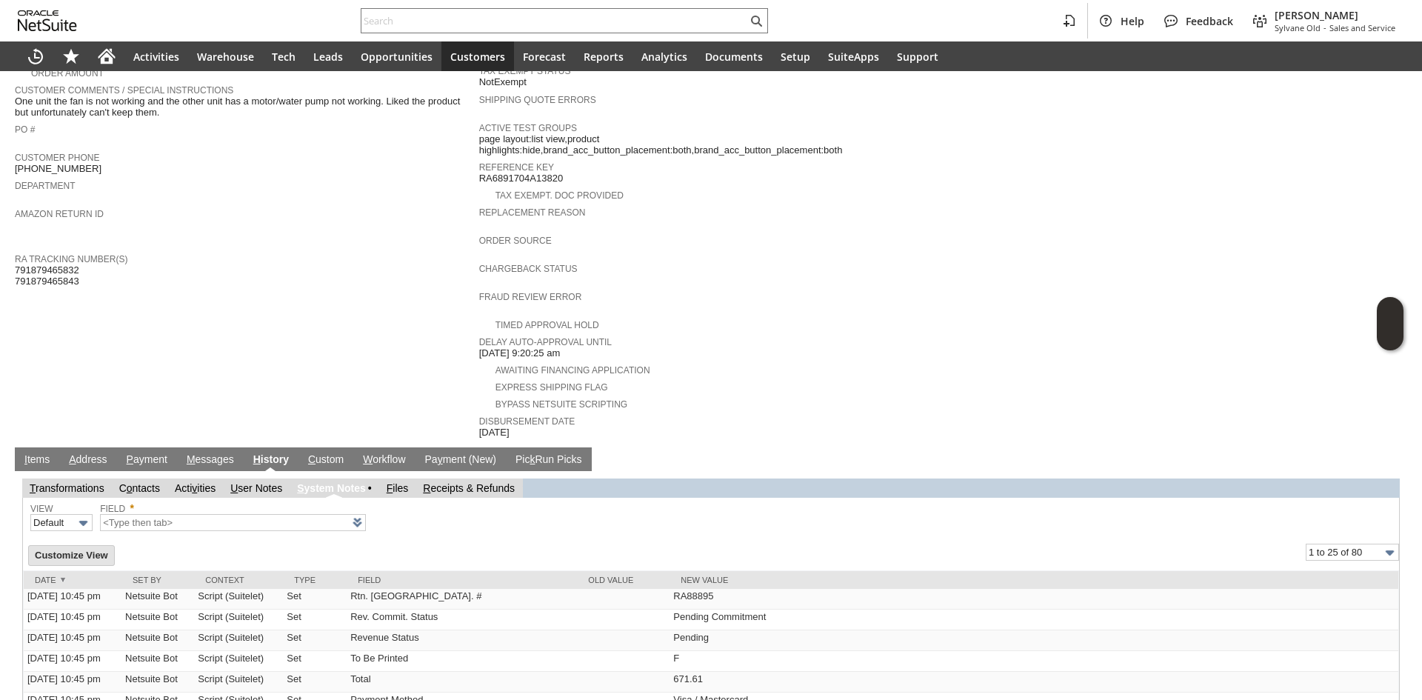
click at [46, 453] on link "I tems" at bounding box center [37, 460] width 33 height 14
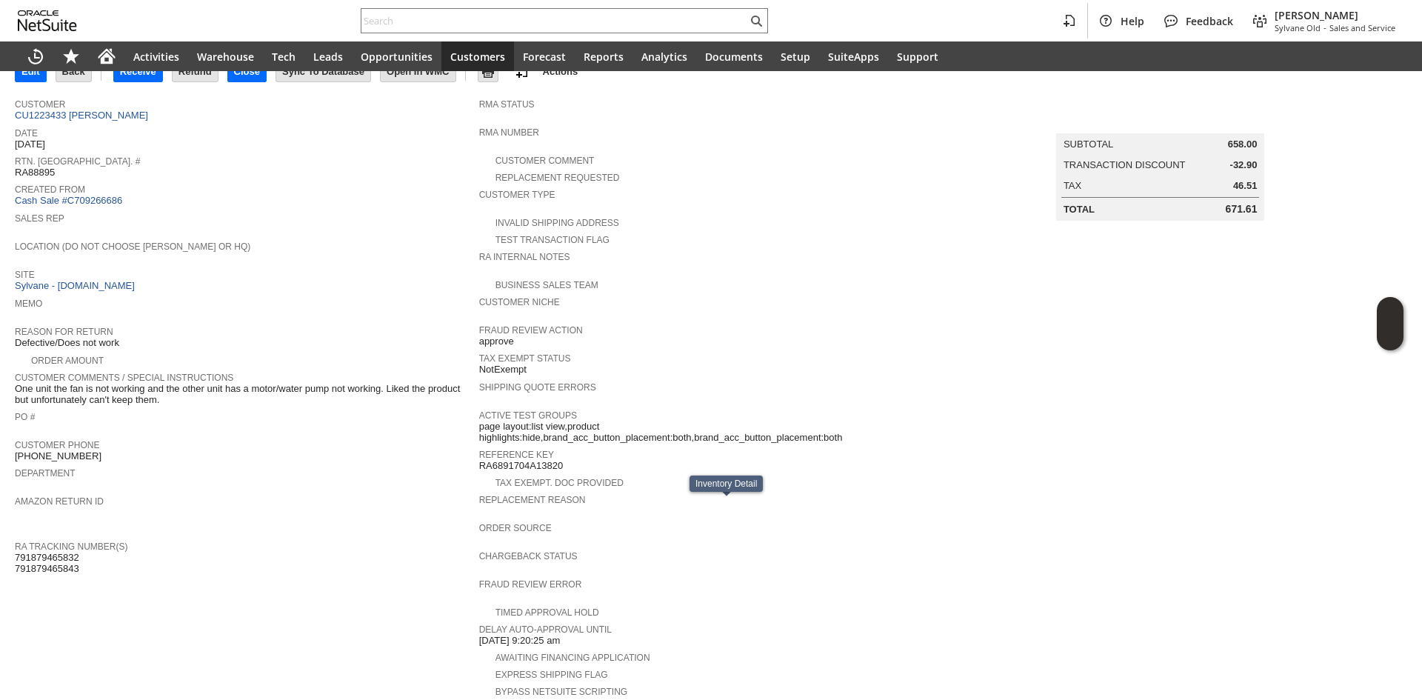
scroll to position [41, 0]
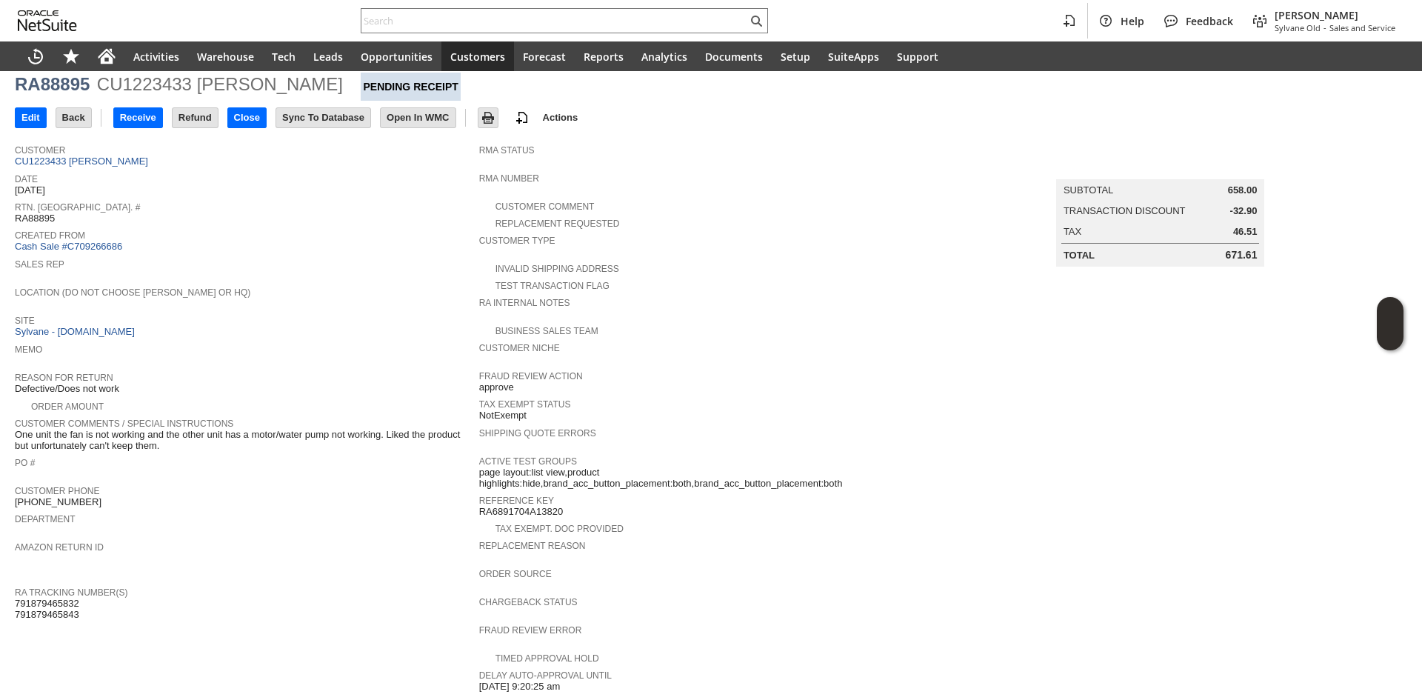
click at [344, 548] on div "Amazon Return ID" at bounding box center [243, 551] width 457 height 27
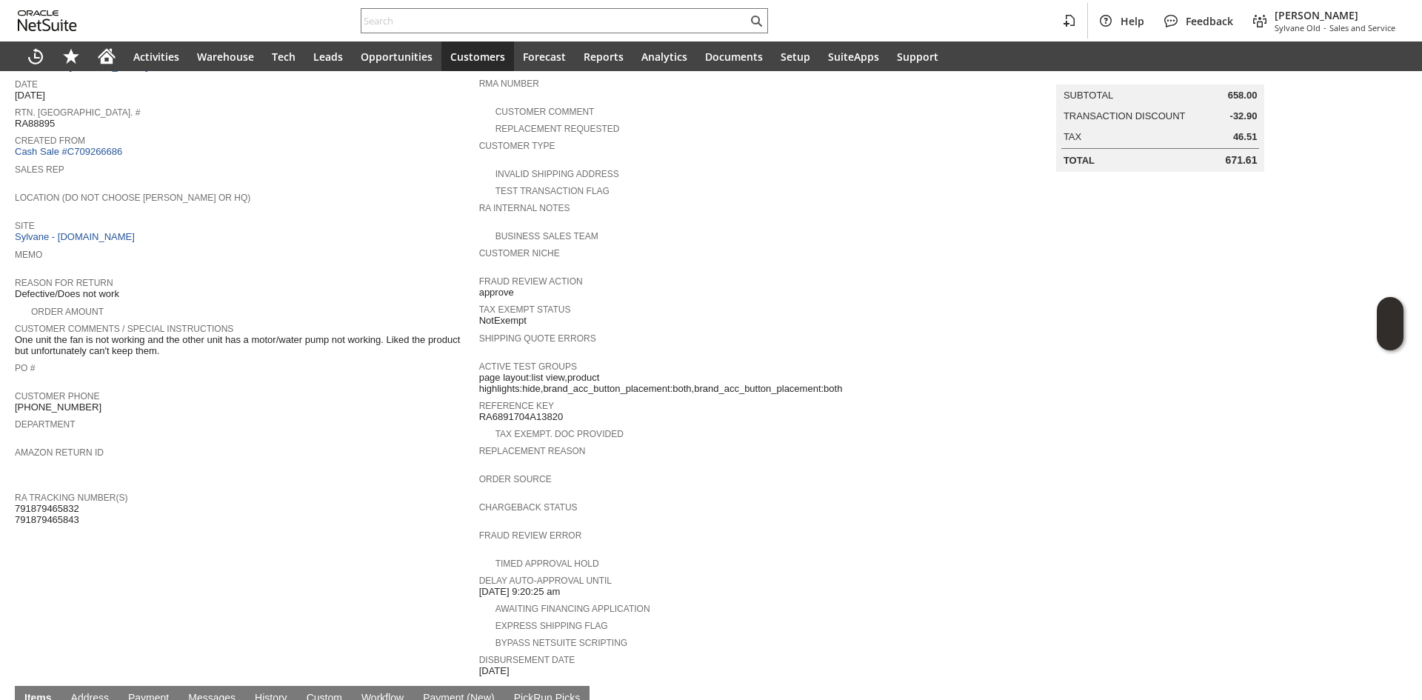
scroll to position [115, 0]
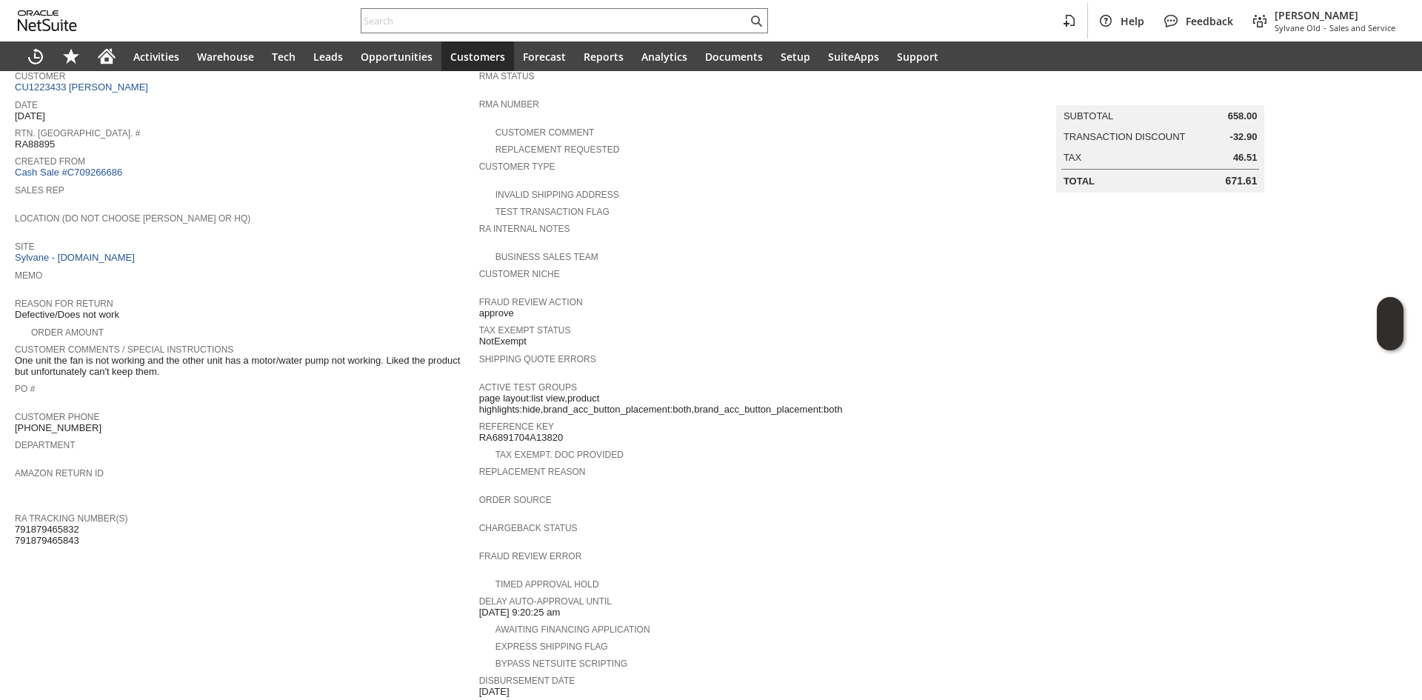
click at [116, 355] on span "One unit the fan is not working and the other unit has a motor/water pump not w…" at bounding box center [243, 366] width 457 height 23
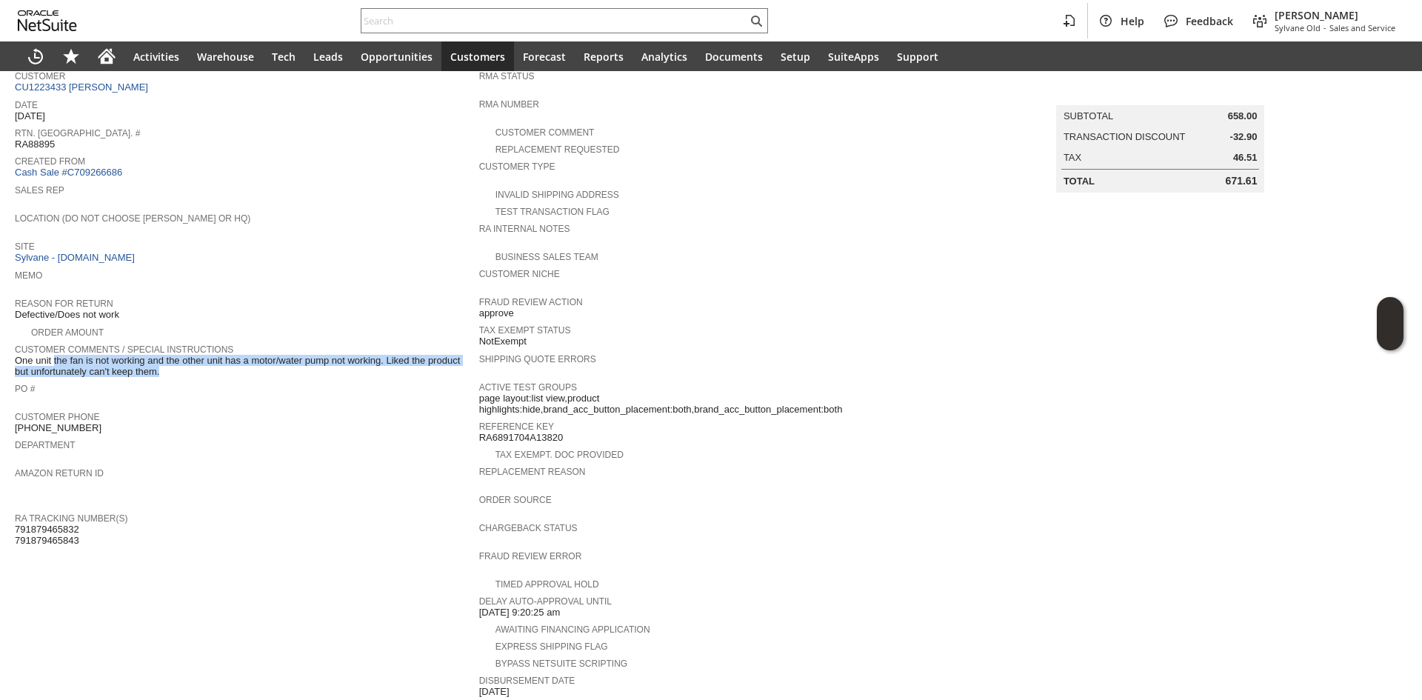
click at [116, 355] on span "One unit the fan is not working and the other unit has a motor/water pump not w…" at bounding box center [243, 366] width 457 height 23
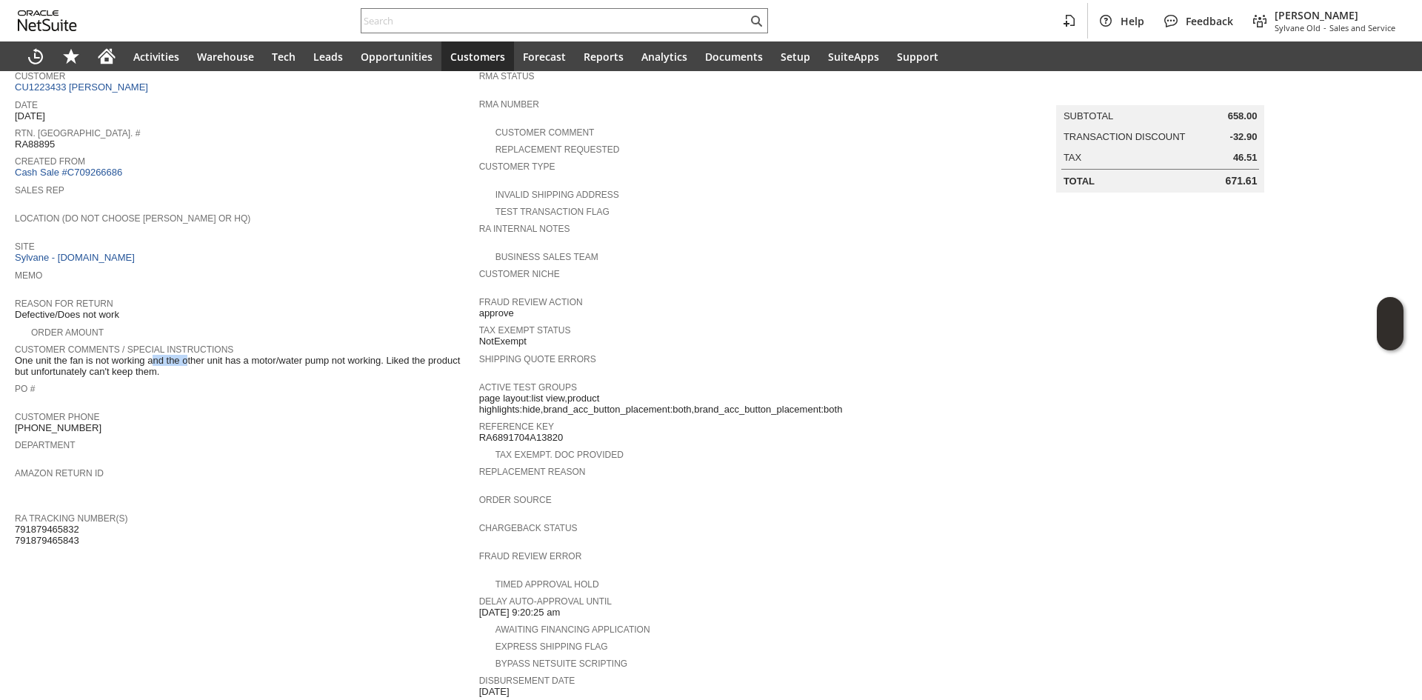
click at [116, 355] on span "One unit the fan is not working and the other unit has a motor/water pump not w…" at bounding box center [243, 366] width 457 height 23
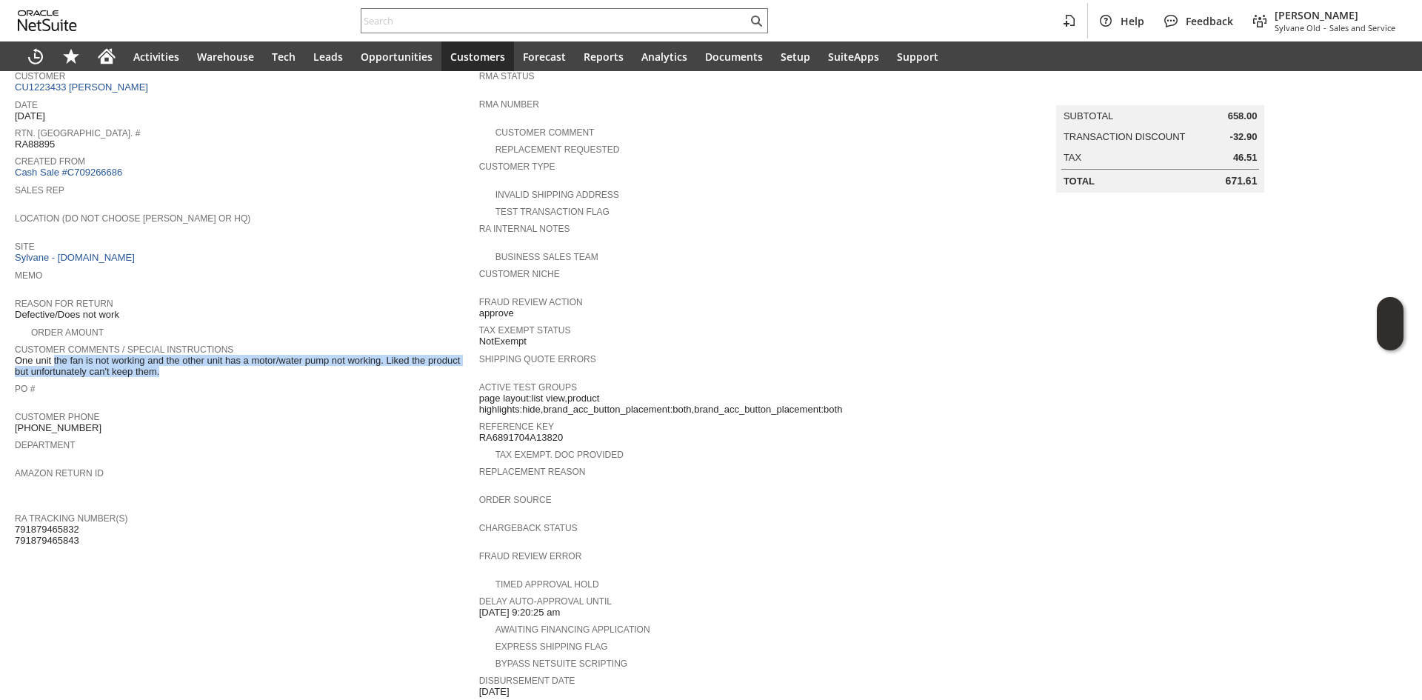
click at [116, 355] on span "One unit the fan is not working and the other unit has a motor/water pump not w…" at bounding box center [243, 366] width 457 height 23
click at [137, 367] on td "Customer Comments / Special Instructions One unit the fan is not working and th…" at bounding box center [247, 359] width 464 height 39
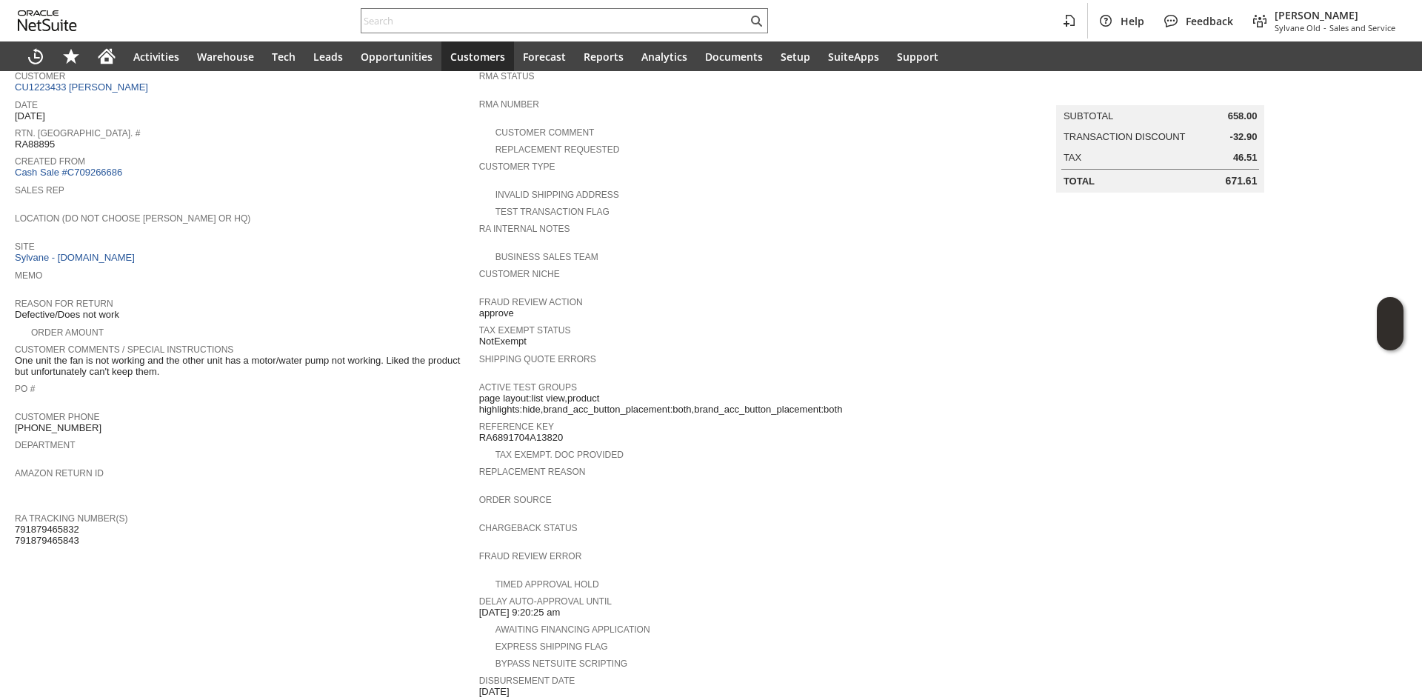
click at [139, 355] on span "One unit the fan is not working and the other unit has a motor/water pump not w…" at bounding box center [243, 366] width 457 height 23
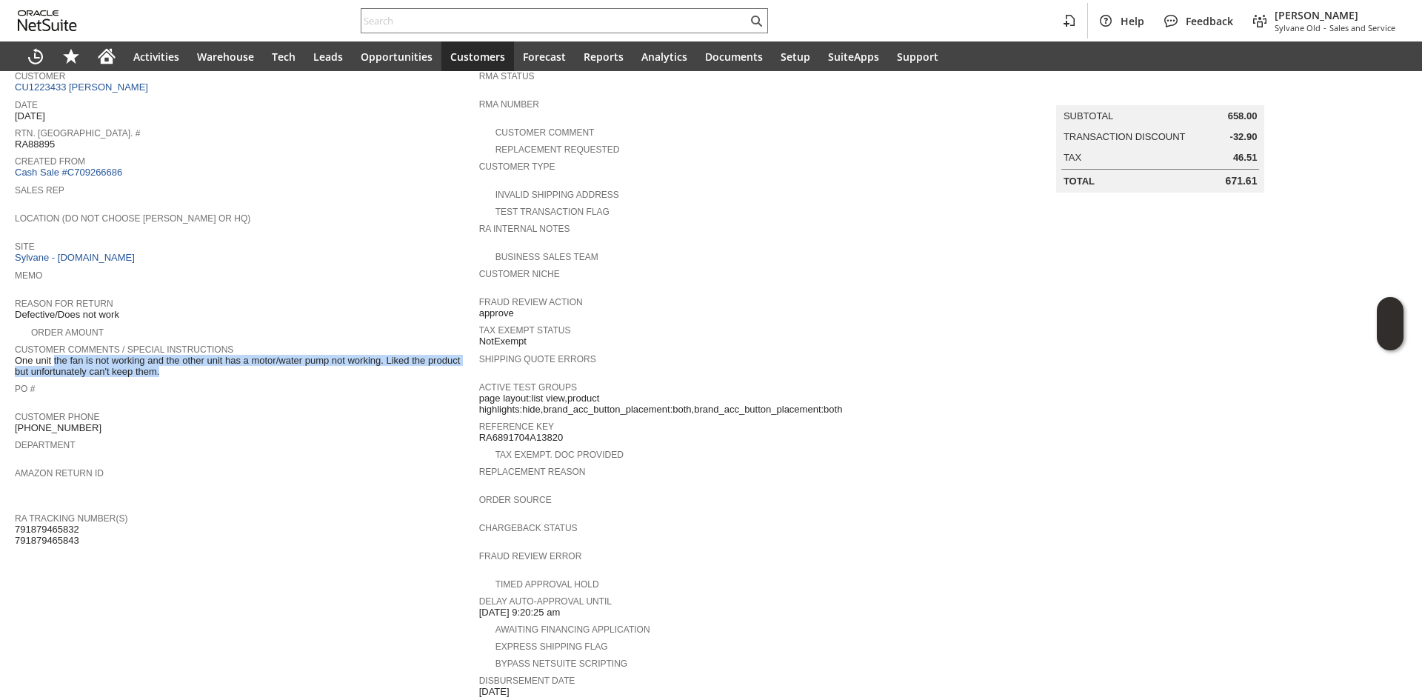
click at [139, 355] on span "One unit the fan is not working and the other unit has a motor/water pump not w…" at bounding box center [243, 366] width 457 height 23
click at [136, 362] on span "One unit the fan is not working and the other unit has a motor/water pump not w…" at bounding box center [243, 366] width 457 height 23
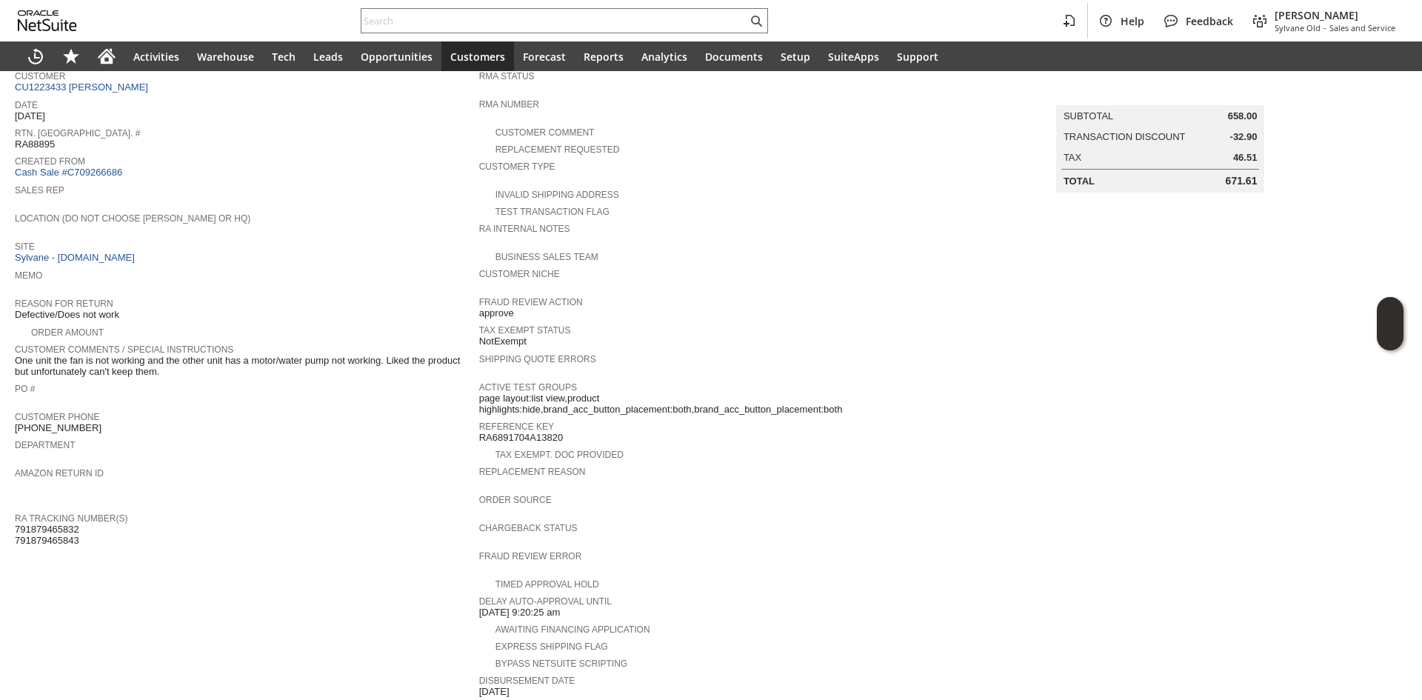
click at [141, 355] on span "One unit the fan is not working and the other unit has a motor/water pump not w…" at bounding box center [243, 366] width 457 height 23
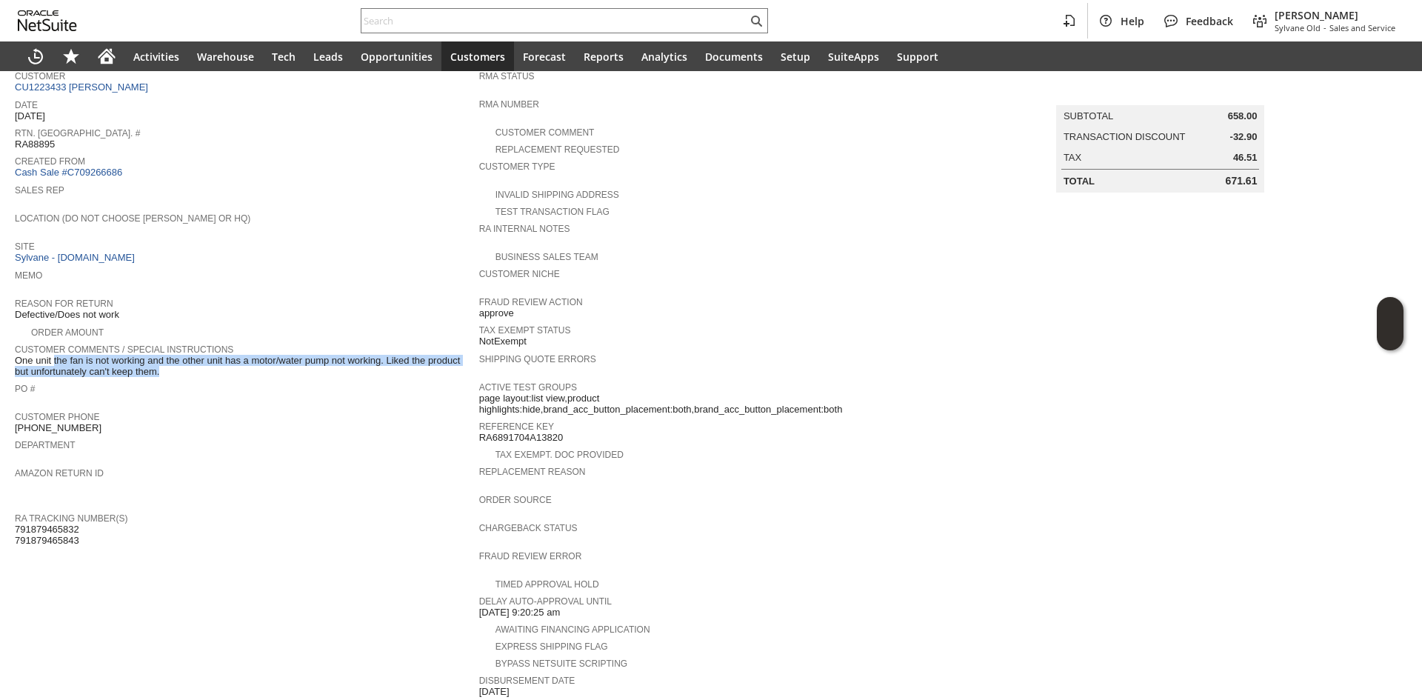
click at [142, 355] on span "One unit the fan is not working and the other unit has a motor/water pump not w…" at bounding box center [243, 366] width 457 height 23
click at [136, 356] on span "One unit the fan is not working and the other unit has a motor/water pump not w…" at bounding box center [243, 366] width 457 height 23
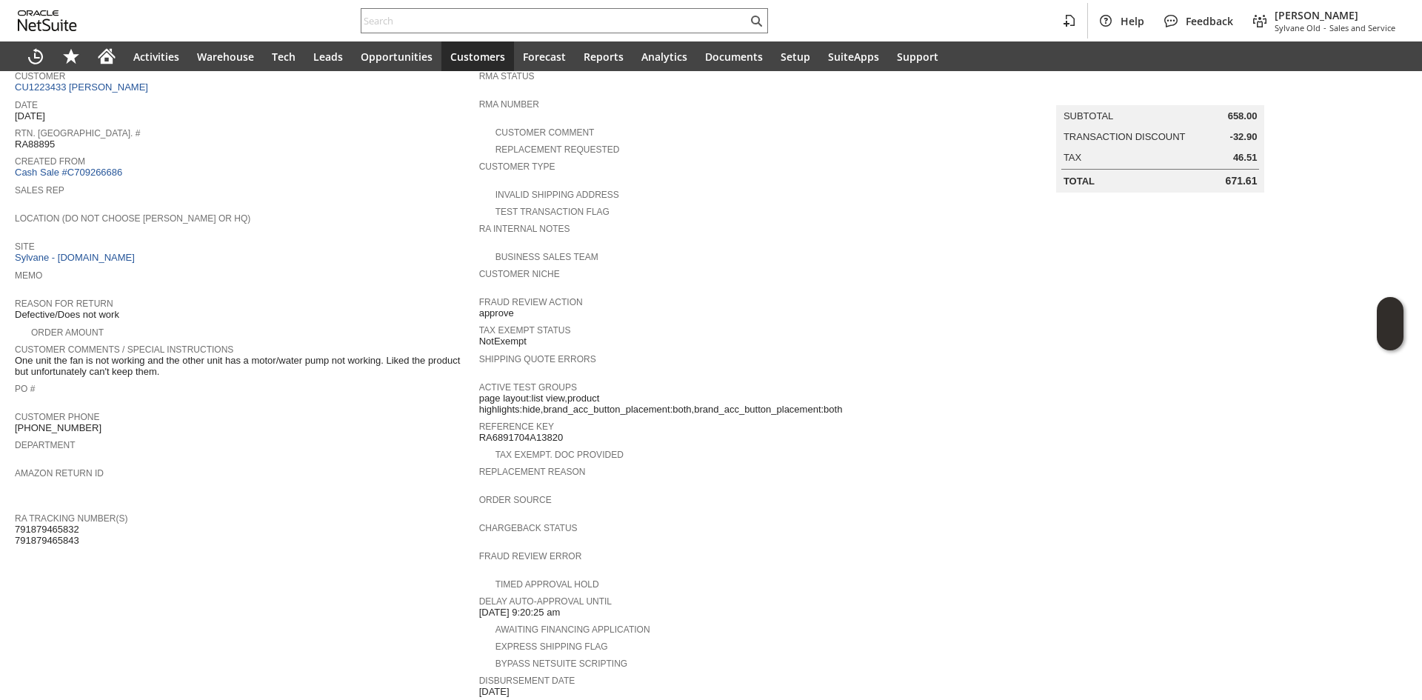
click at [136, 355] on span "One unit the fan is not working and the other unit has a motor/water pump not w…" at bounding box center [243, 366] width 457 height 23
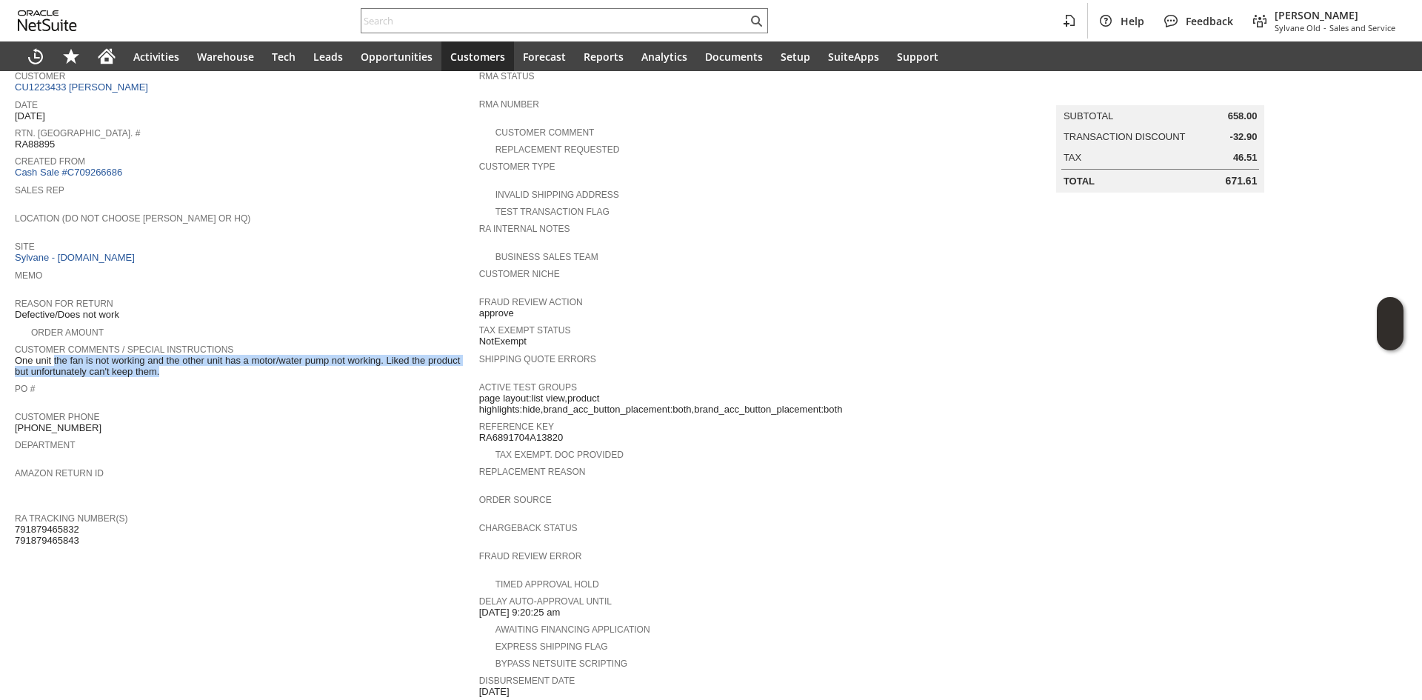
click at [136, 355] on span "One unit the fan is not working and the other unit has a motor/water pump not w…" at bounding box center [243, 366] width 457 height 23
click at [133, 364] on span "One unit the fan is not working and the other unit has a motor/water pump not w…" at bounding box center [243, 366] width 457 height 23
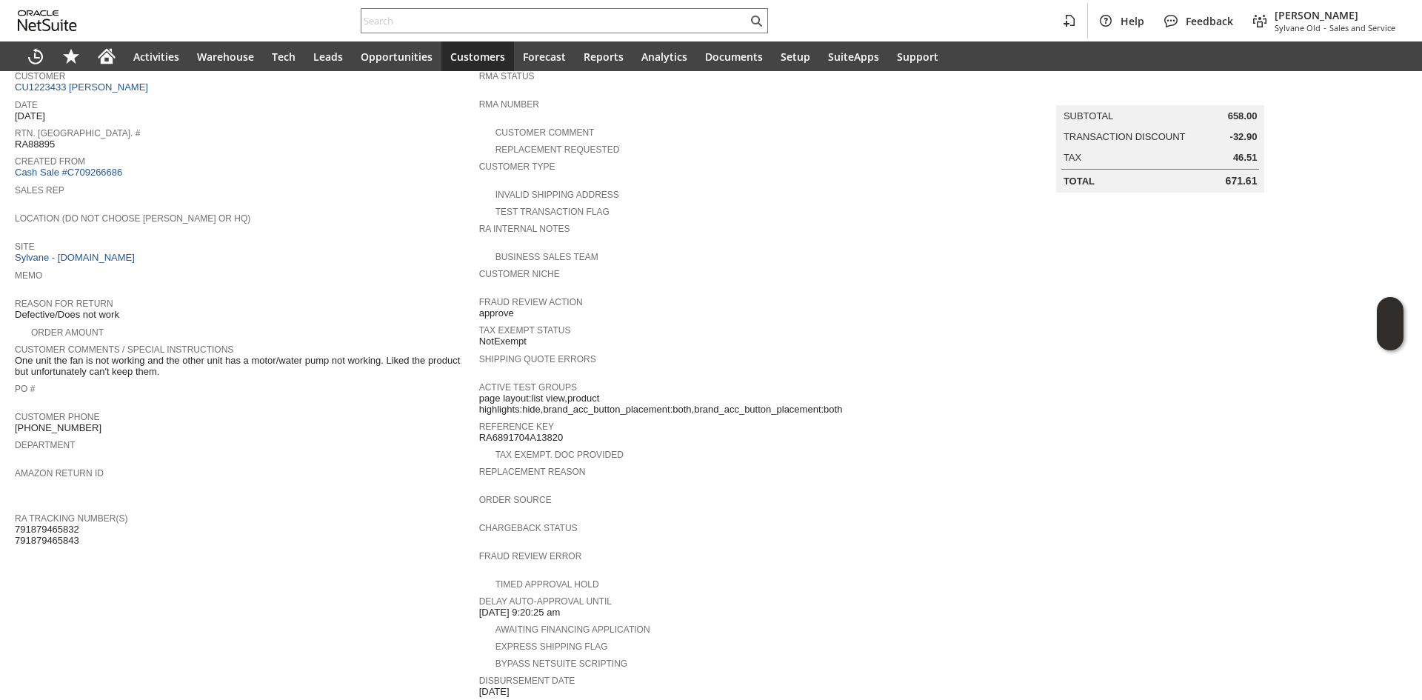
click at [136, 355] on span "One unit the fan is not working and the other unit has a motor/water pump not w…" at bounding box center [243, 366] width 457 height 23
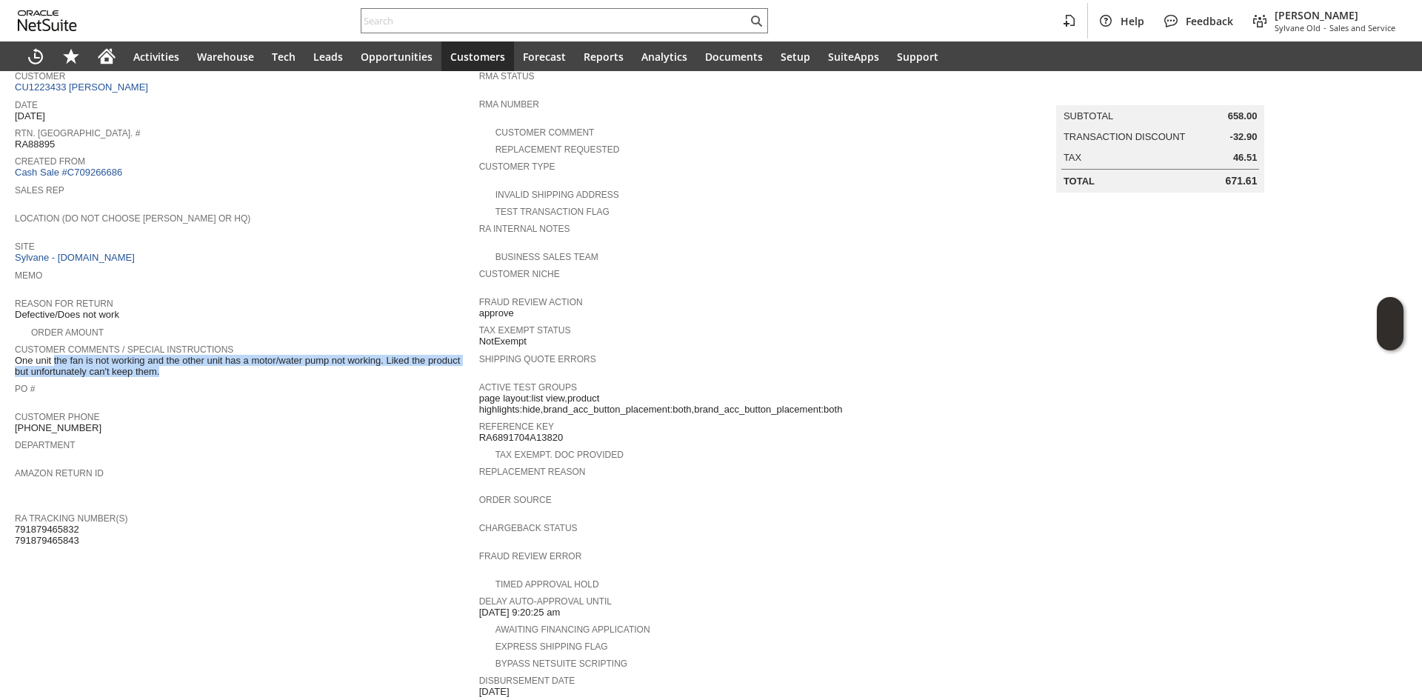
click at [136, 355] on span "One unit the fan is not working and the other unit has a motor/water pump not w…" at bounding box center [243, 366] width 457 height 23
click at [133, 362] on span "One unit the fan is not working and the other unit has a motor/water pump not w…" at bounding box center [243, 366] width 457 height 23
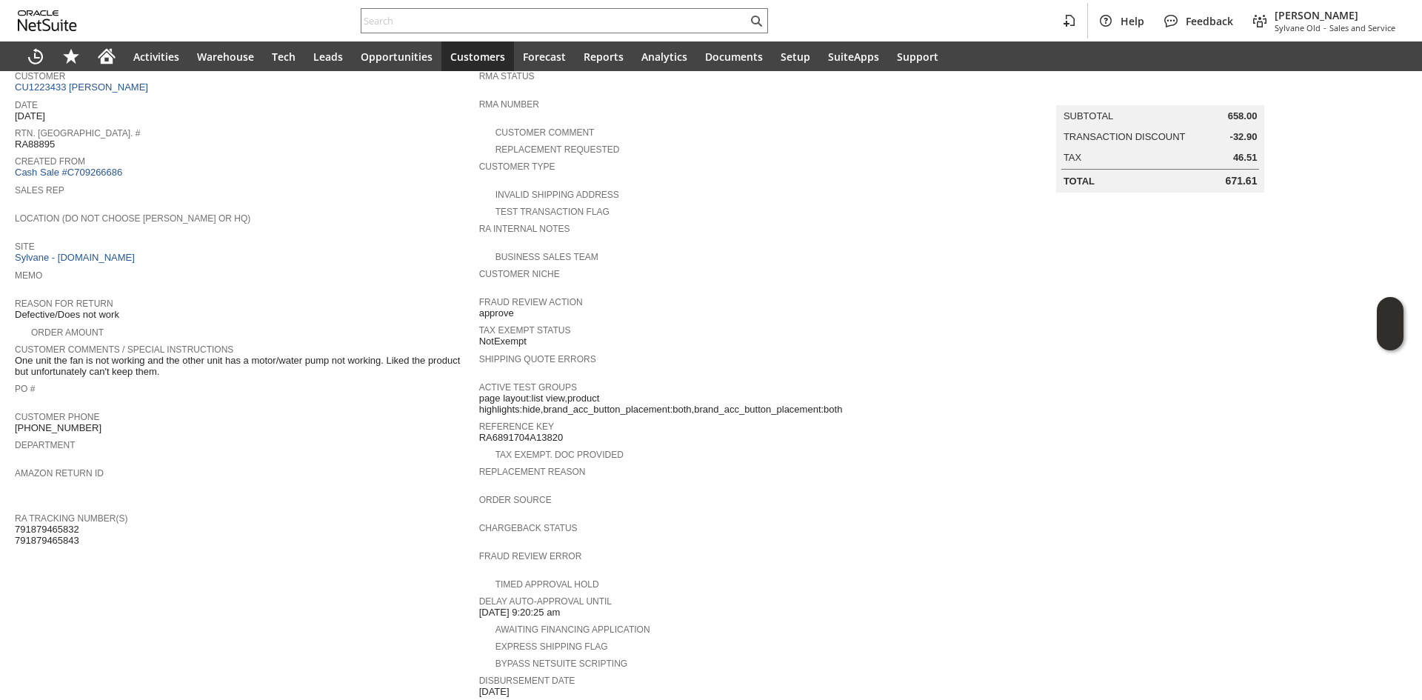
click at [133, 355] on span "One unit the fan is not working and the other unit has a motor/water pump not w…" at bounding box center [243, 366] width 457 height 23
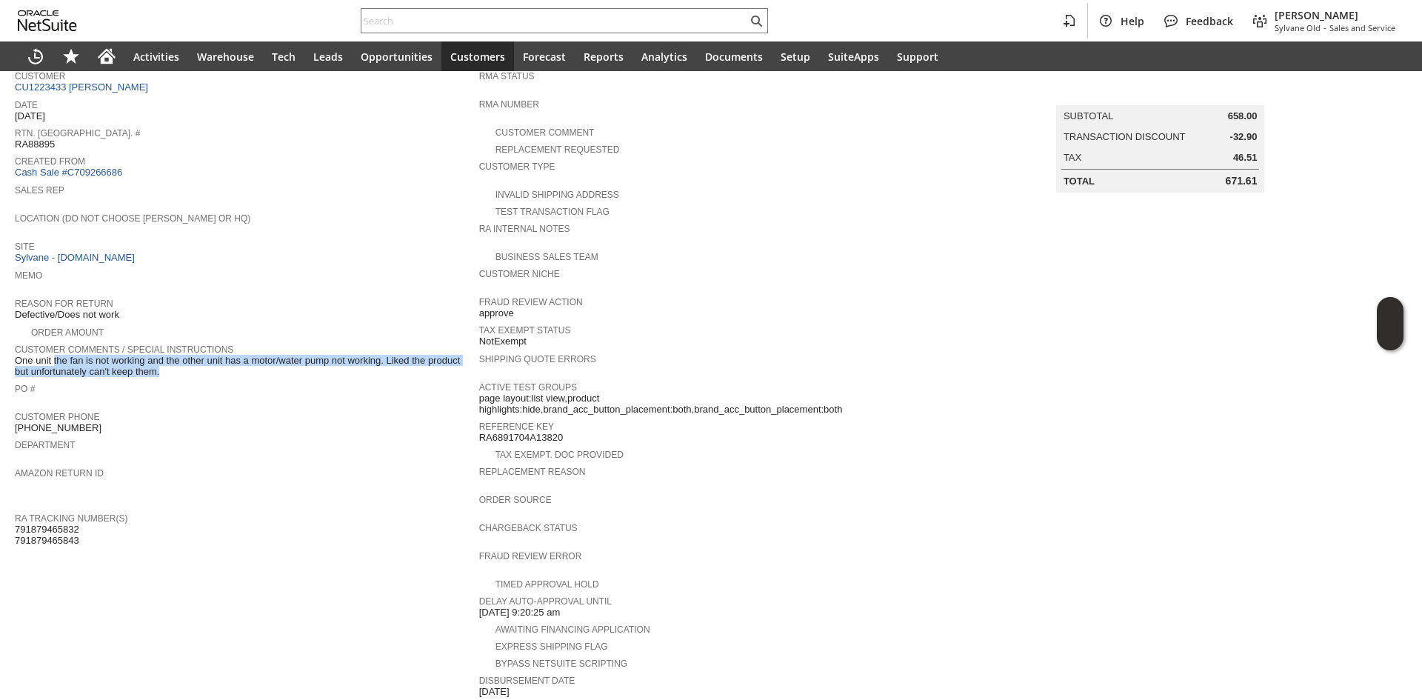
click at [133, 355] on span "One unit the fan is not working and the other unit has a motor/water pump not w…" at bounding box center [243, 366] width 457 height 23
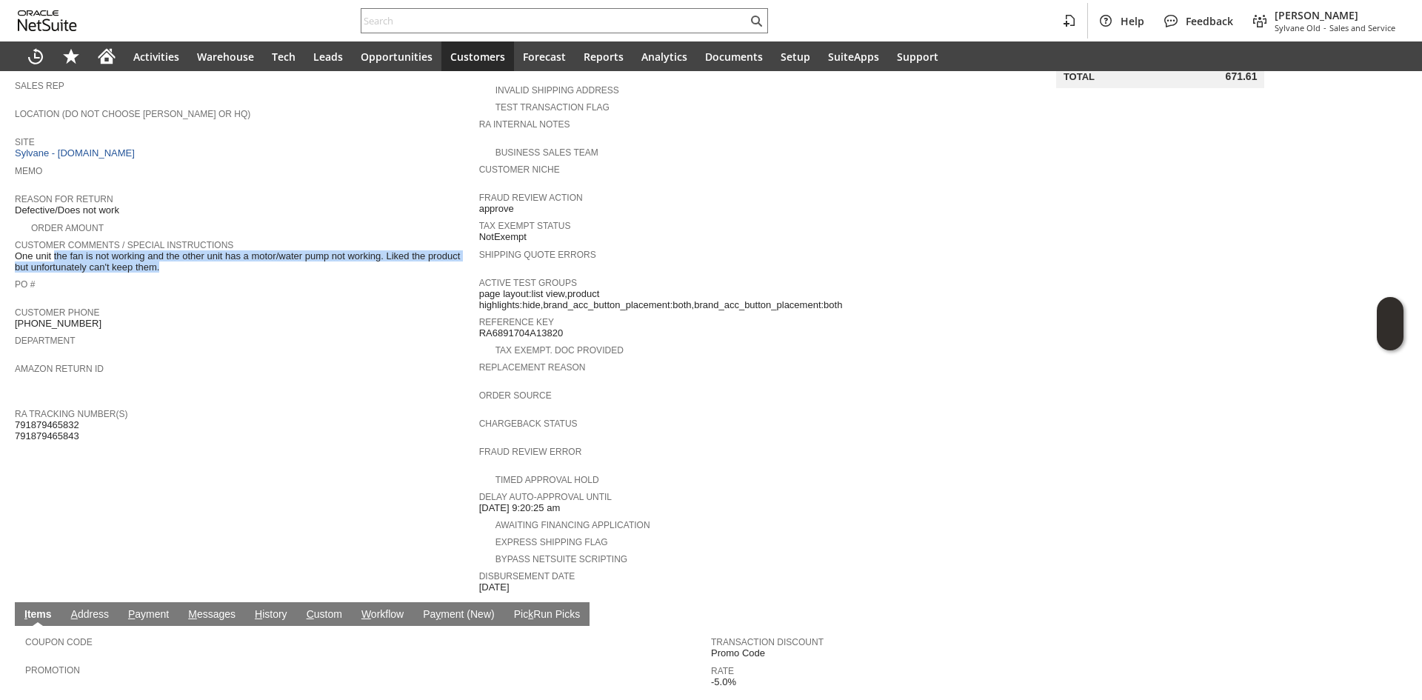
scroll to position [263, 0]
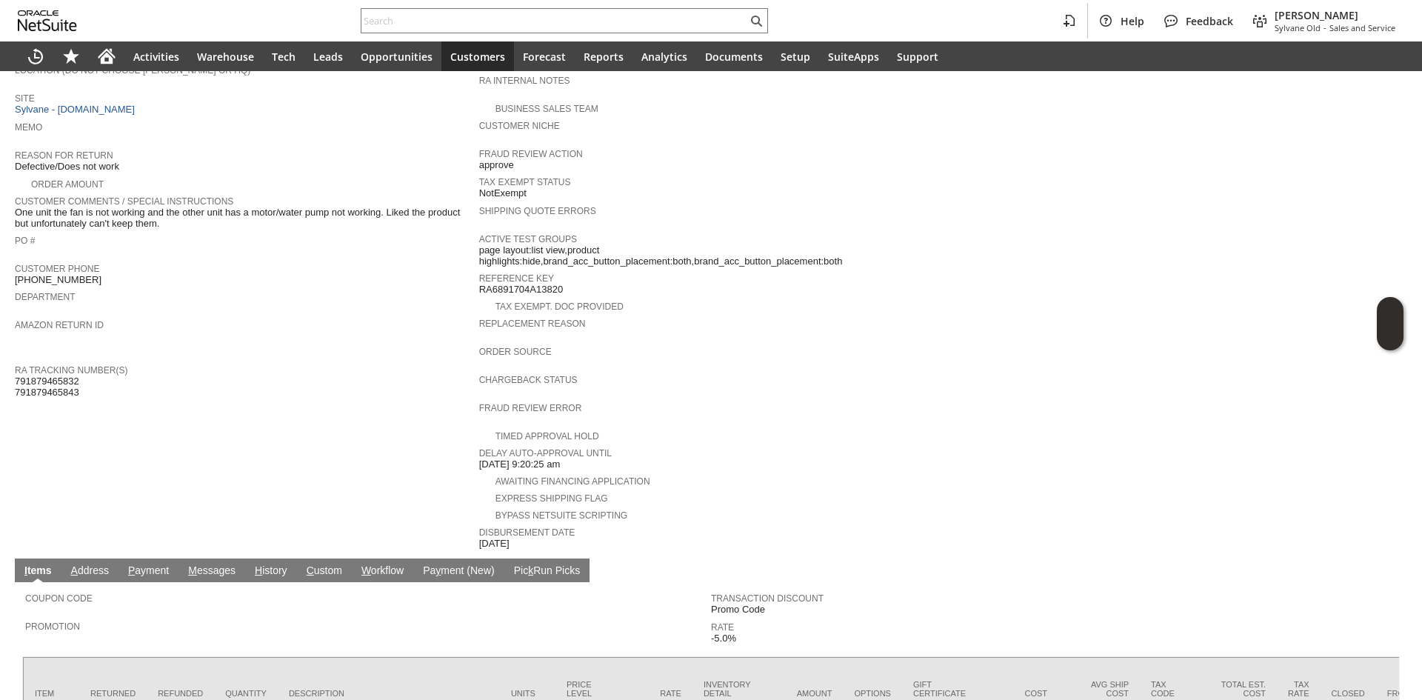
click at [59, 376] on span "791879465832 791879465843" at bounding box center [47, 387] width 64 height 23
copy span "791879465832"
click at [59, 376] on span "791879465832 791879465843" at bounding box center [47, 387] width 64 height 23
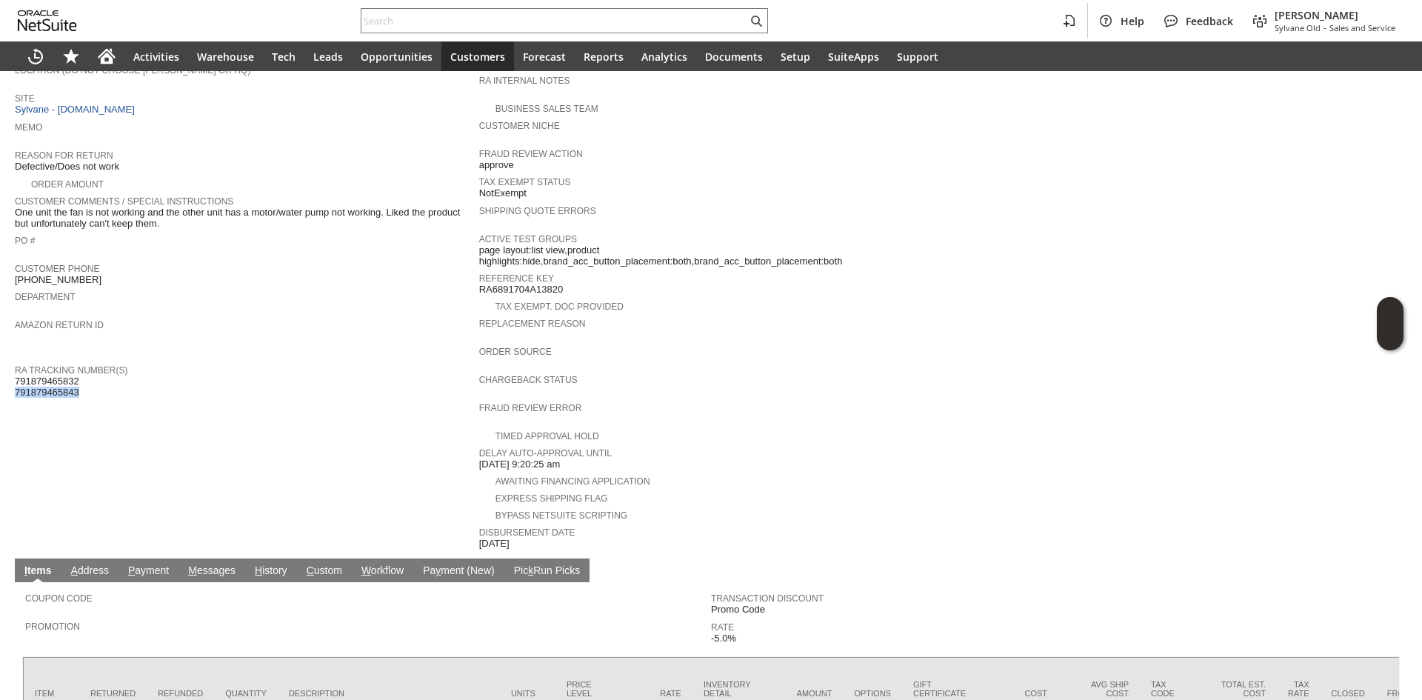
copy span "791879465843"
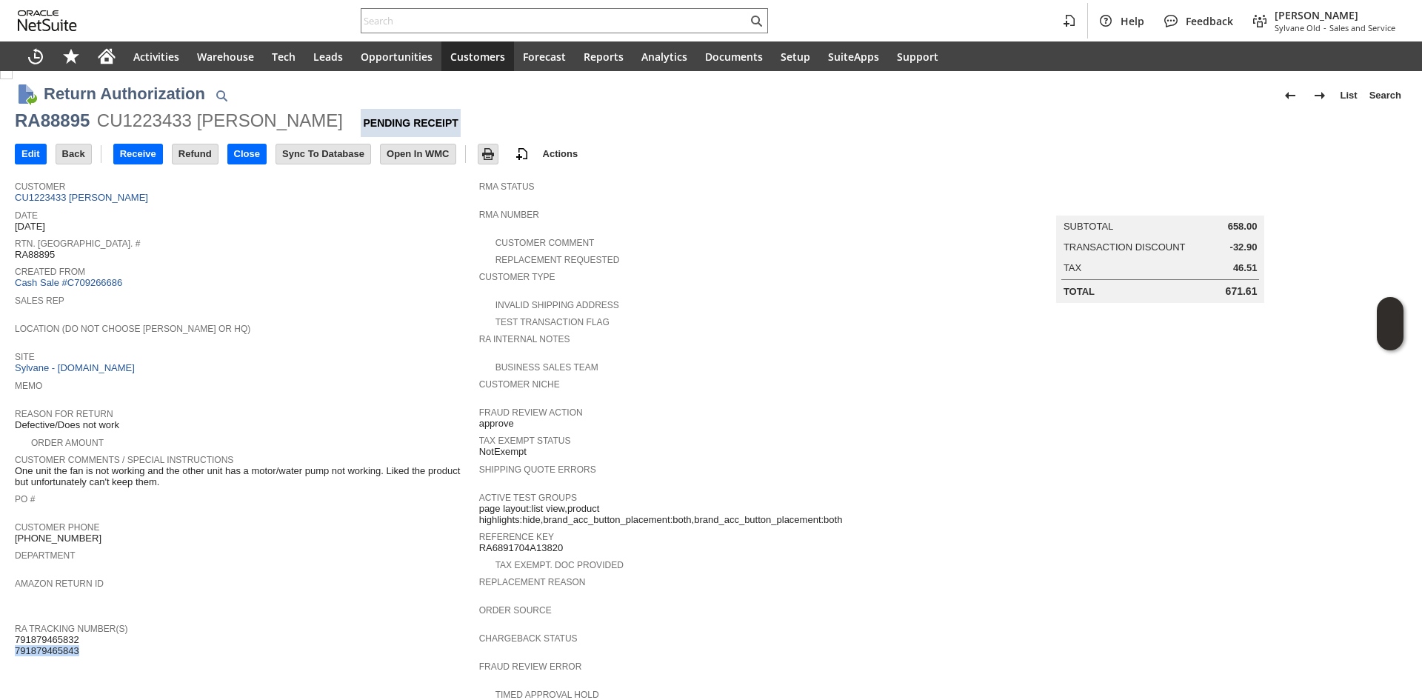
scroll to position [0, 0]
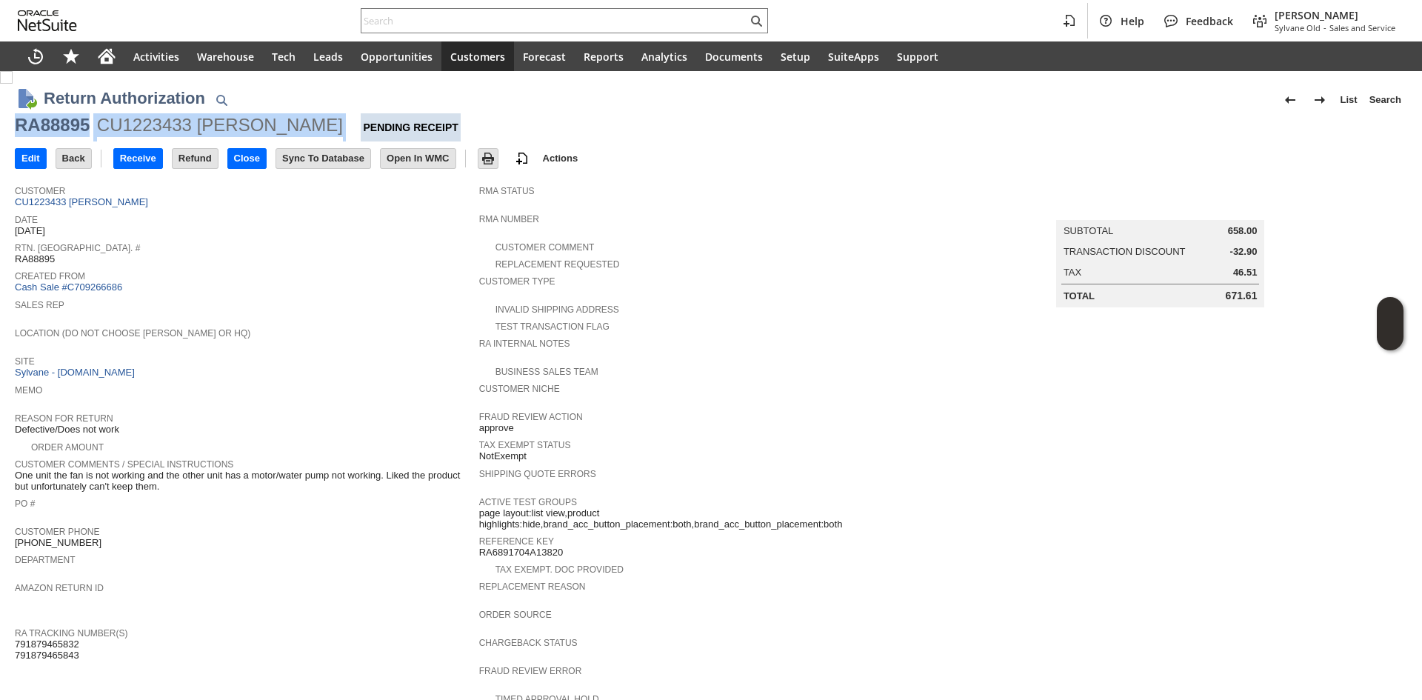
drag, startPoint x: 10, startPoint y: 133, endPoint x: 304, endPoint y: 125, distance: 294.9
click at [304, 125] on div "Return Authorization List Search RA88895 CU1223433 [PERSON_NAME] Pending Receip…" at bounding box center [711, 633] width 1422 height 1125
copy div "RA88895 CU1223433 [PERSON_NAME]"
